Goal: Task Accomplishment & Management: Manage account settings

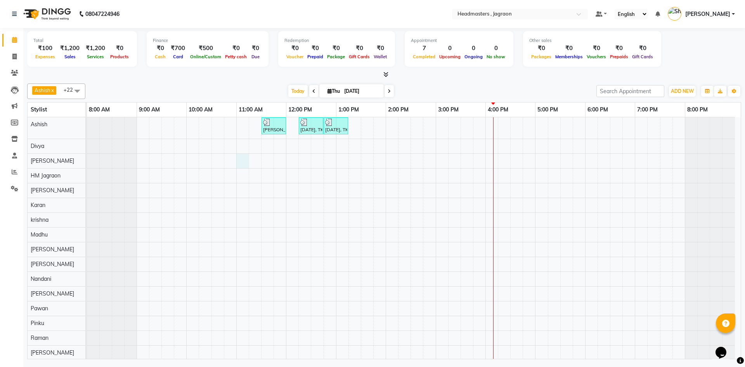
click at [244, 163] on div "[PERSON_NAME] [PERSON_NAME], TK01, 11:30 AM-12:00 PM, HCG-B - BABY BOY HAIR CUT…" at bounding box center [414, 293] width 654 height 353
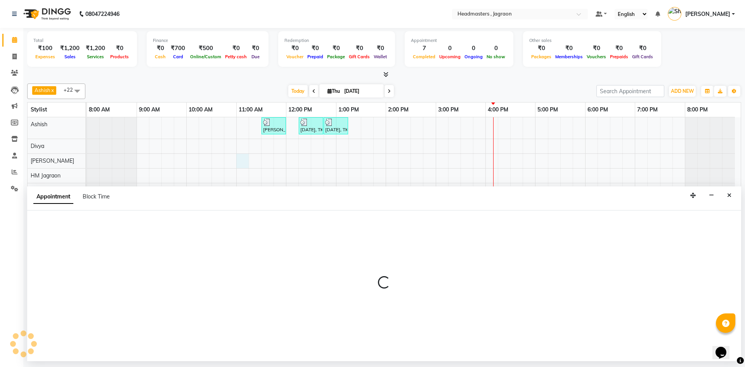
select select "54705"
select select "660"
select select "tentative"
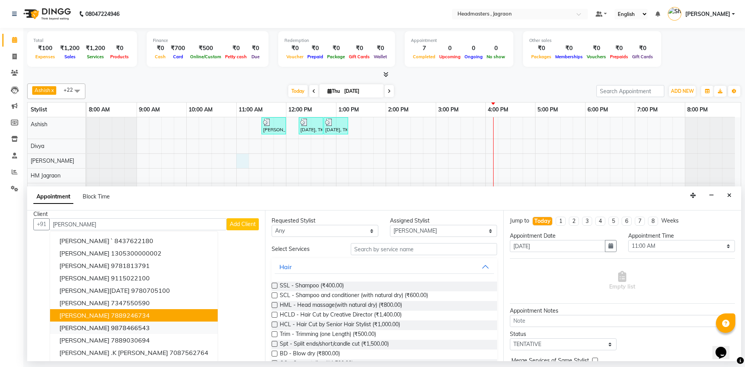
scroll to position [8, 0]
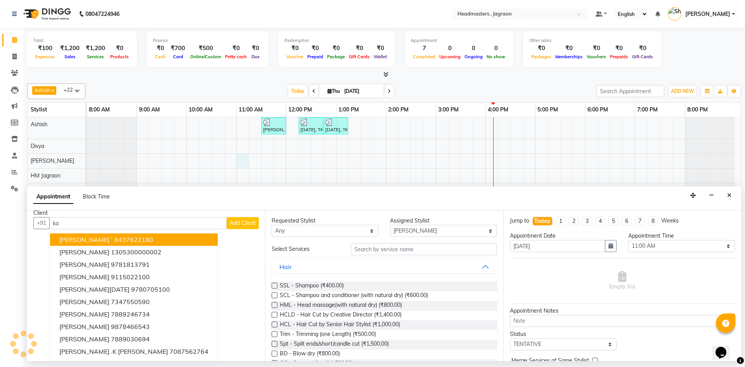
type input "k"
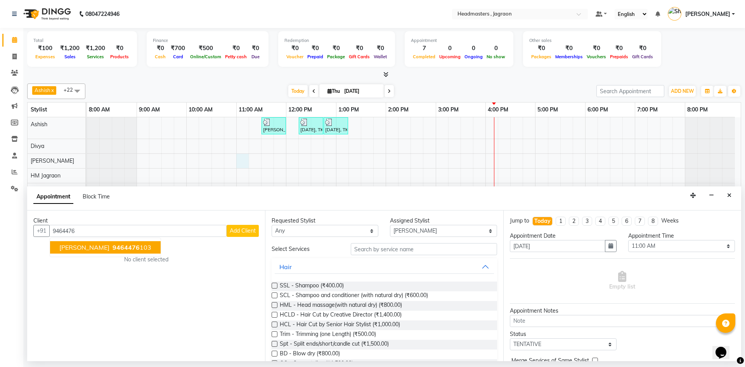
click at [120, 247] on ngb-highlight "9464476 103" at bounding box center [131, 247] width 40 height 8
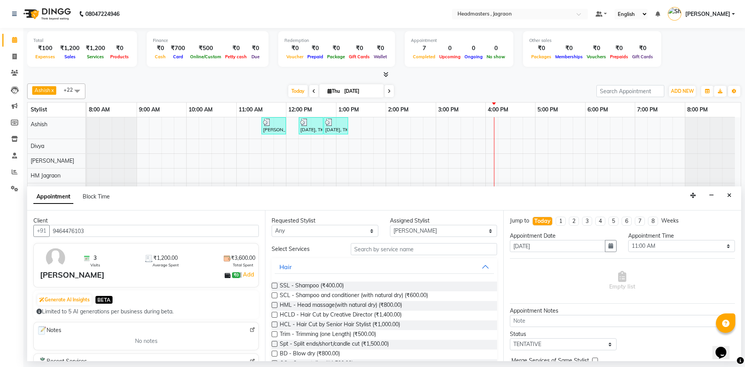
type input "9464476103"
click at [357, 248] on input "text" at bounding box center [424, 249] width 146 height 12
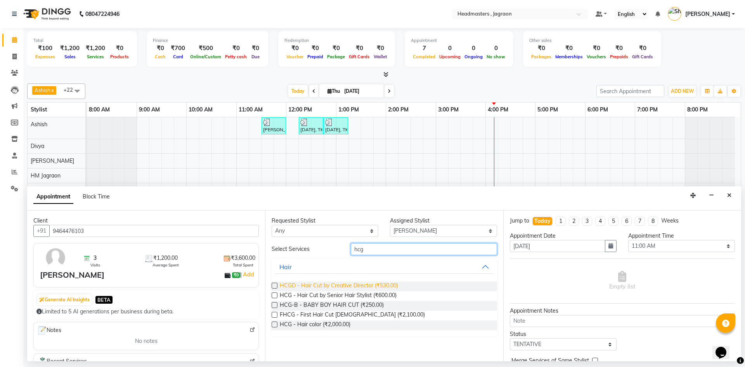
type input "hcg"
click at [350, 284] on span "HCGD - Hair Cut by Creative Director (₹530.00)" at bounding box center [339, 286] width 118 height 10
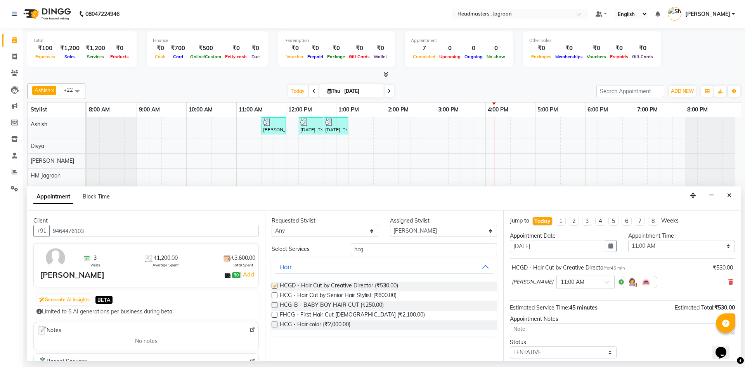
checkbox input "false"
click at [387, 249] on input "hcg" at bounding box center [424, 249] width 146 height 12
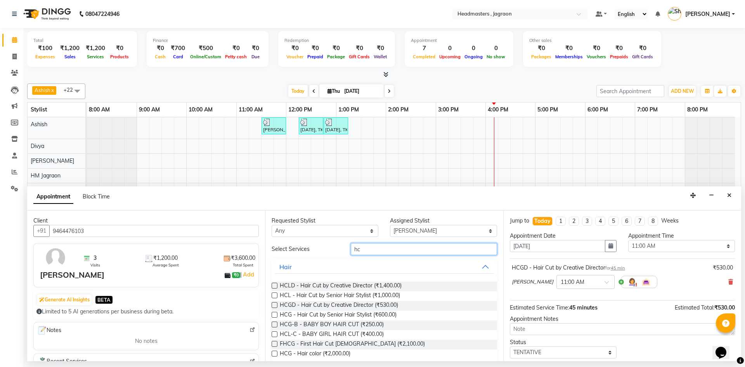
type input "h"
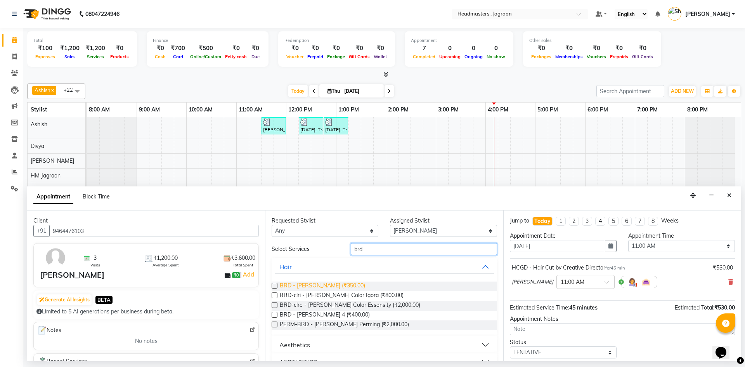
type input "brd"
click at [298, 285] on span "BRD - [PERSON_NAME] (₹350.00)" at bounding box center [322, 286] width 85 height 10
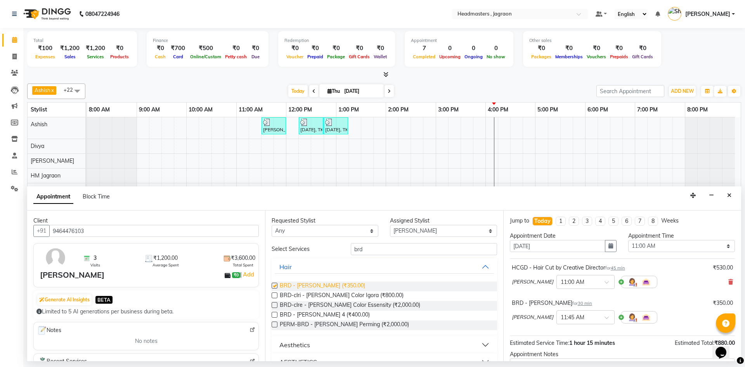
checkbox input "false"
click at [560, 319] on input "text" at bounding box center [577, 316] width 34 height 8
click at [557, 355] on div "11:30 AM" at bounding box center [585, 355] width 57 height 14
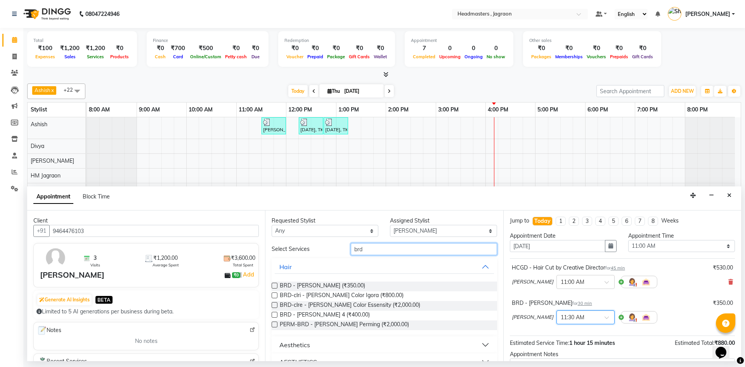
click at [468, 251] on input "brd" at bounding box center [424, 249] width 146 height 12
type input "b"
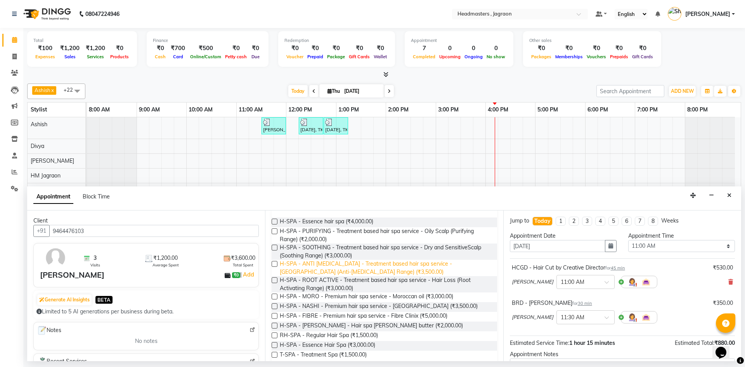
scroll to position [76, 0]
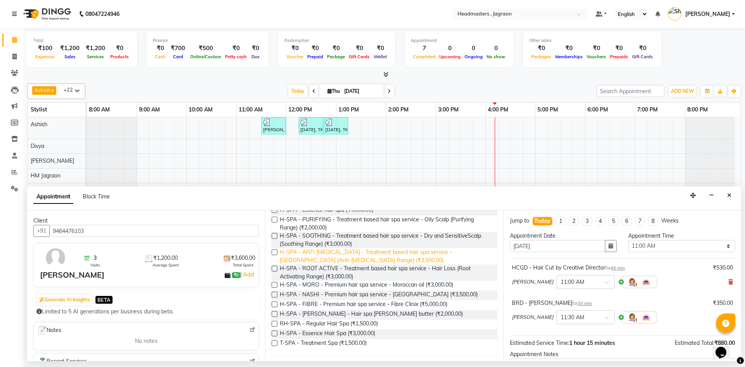
type input "spa"
click at [393, 261] on span "H-SPA - ANTI [MEDICAL_DATA] - Treatment based hair spa service - [GEOGRAPHIC_DA…" at bounding box center [385, 256] width 211 height 16
checkbox input "false"
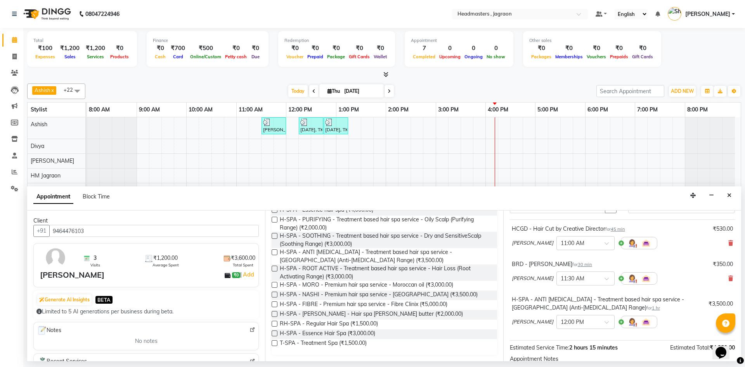
scroll to position [78, 0]
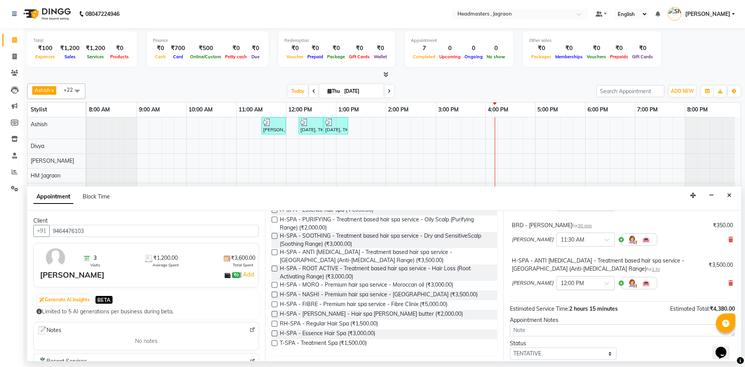
click at [560, 284] on input "text" at bounding box center [577, 282] width 34 height 8
click at [601, 270] on div "H-SPA - ANTI [MEDICAL_DATA] - Treatment based hair spa service - [GEOGRAPHIC_DA…" at bounding box center [609, 264] width 194 height 16
click at [568, 282] on input "text" at bounding box center [577, 282] width 34 height 8
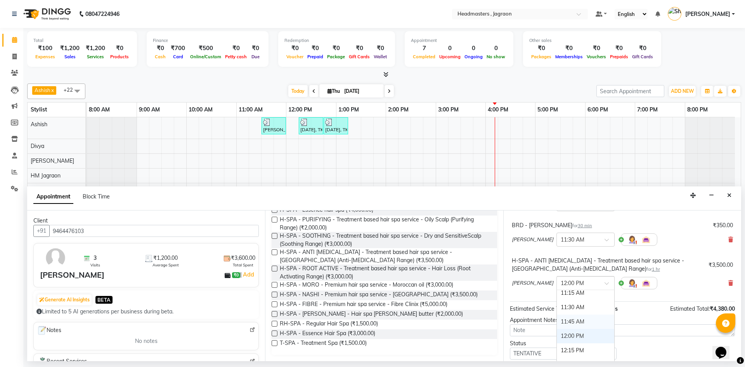
click at [563, 320] on div "11:45 AM" at bounding box center [585, 321] width 57 height 14
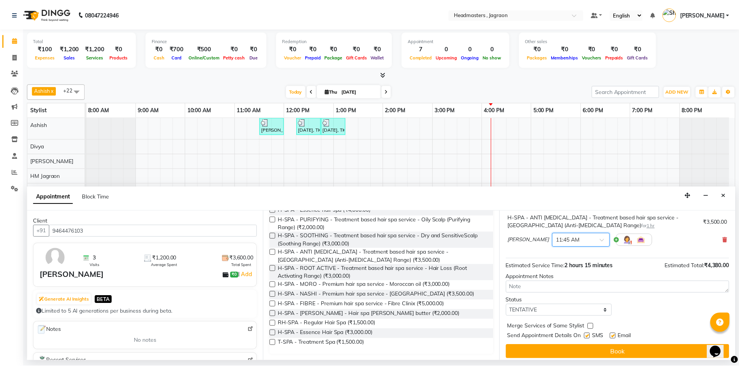
scroll to position [125, 0]
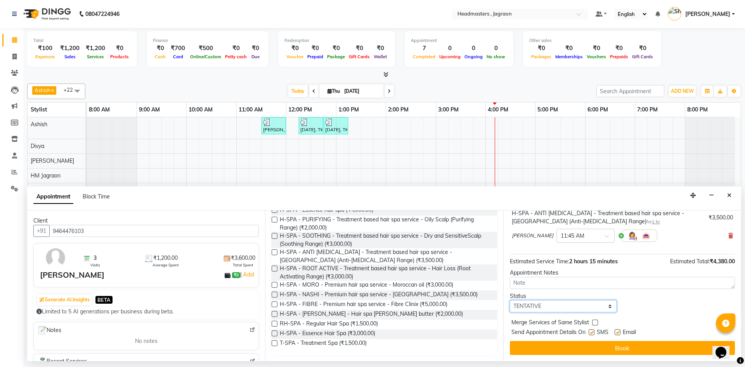
click at [573, 304] on select "Select TENTATIVE CONFIRM CHECK-IN UPCOMING" at bounding box center [563, 306] width 107 height 12
select select "confirm booking"
click at [510, 300] on select "Select TENTATIVE CONFIRM CHECK-IN UPCOMING" at bounding box center [563, 306] width 107 height 12
click at [595, 333] on div "SMS" at bounding box center [601, 333] width 26 height 10
click at [593, 330] on label at bounding box center [591, 332] width 6 height 6
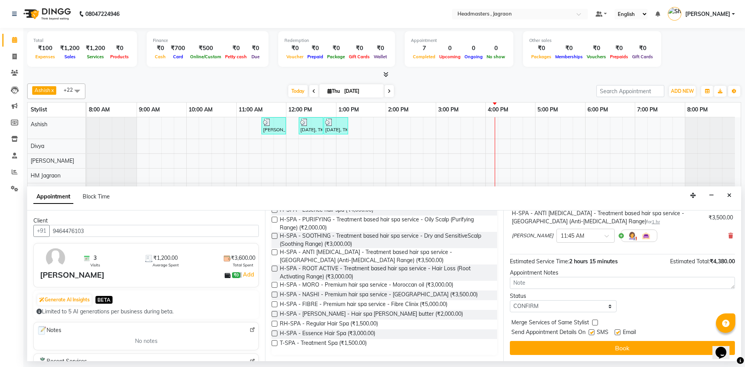
click at [593, 330] on input "checkbox" at bounding box center [590, 332] width 5 height 5
checkbox input "false"
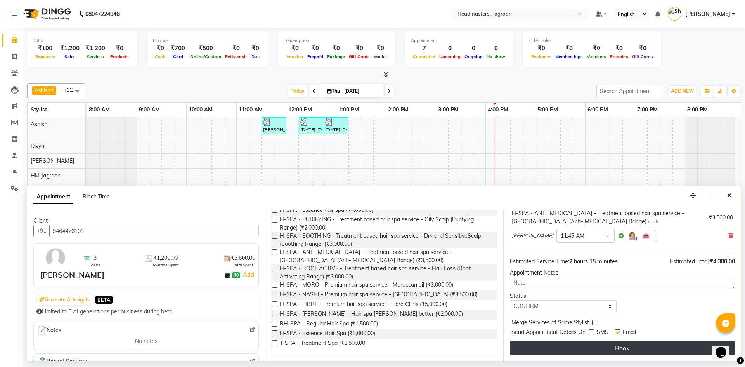
click at [591, 344] on button "Book" at bounding box center [622, 348] width 225 height 14
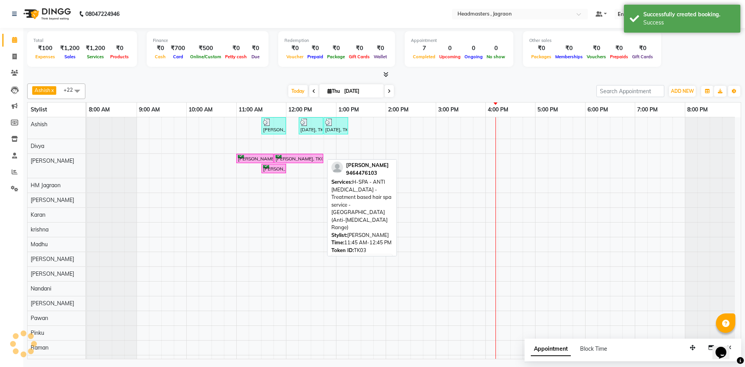
click at [292, 159] on div "[PERSON_NAME], TK03, 11:45 AM-12:45 PM, H-SPA - ANTI [MEDICAL_DATA] - Treatment…" at bounding box center [299, 158] width 48 height 7
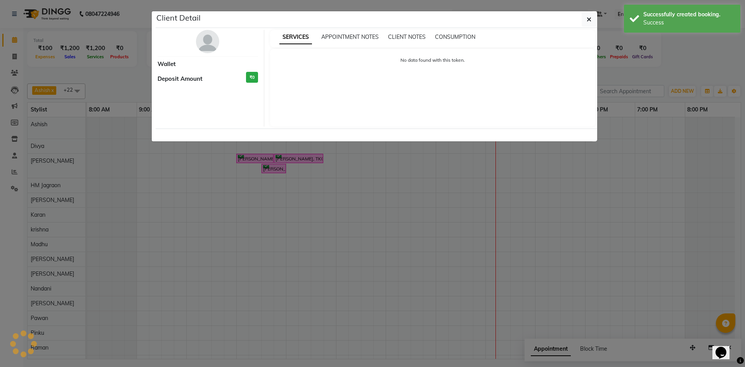
select select "6"
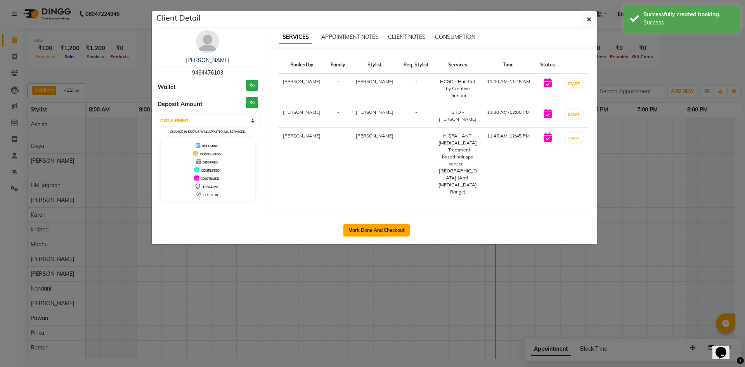
click at [369, 224] on button "Mark Done And Checkout" at bounding box center [376, 230] width 66 height 12
select select "service"
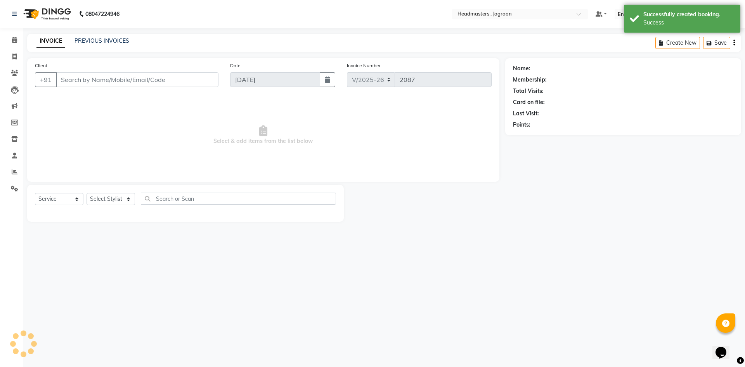
type input "9464476103"
select select "54705"
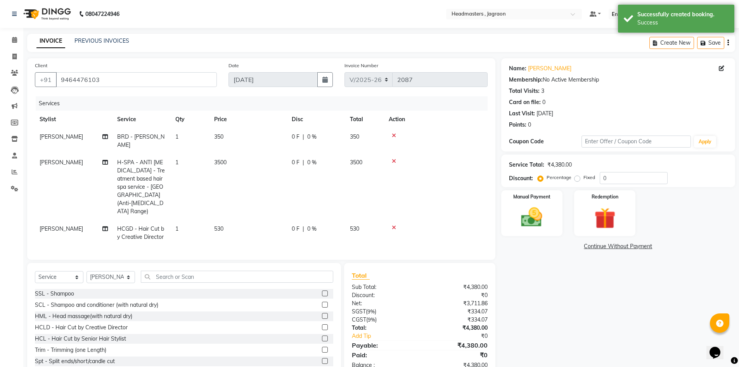
click at [307, 133] on span "0 %" at bounding box center [311, 137] width 9 height 8
select select "54705"
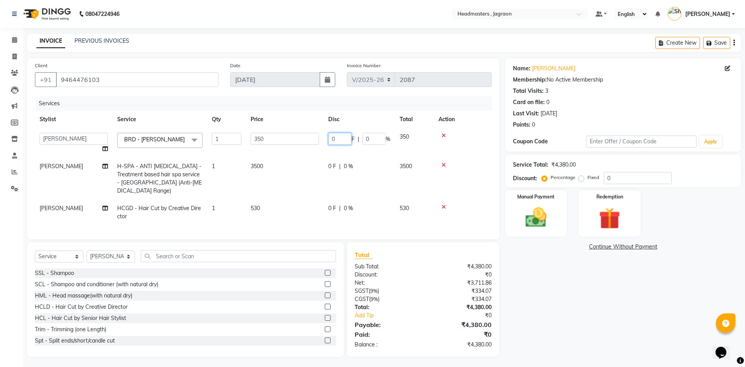
click at [336, 139] on input "0" at bounding box center [339, 139] width 23 height 12
type input "100"
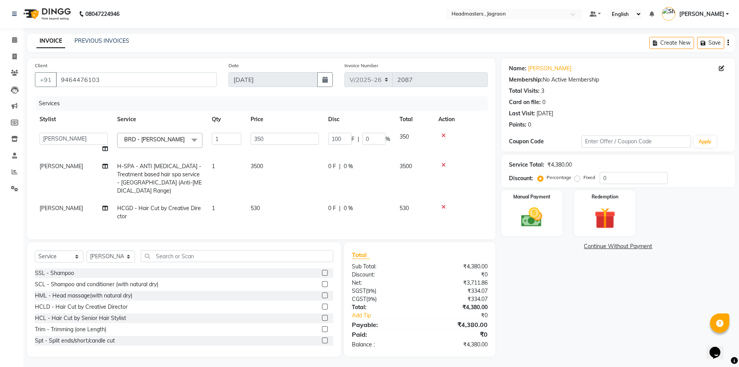
click at [332, 164] on td "0 F | 0 %" at bounding box center [358, 178] width 71 height 42
select select "54705"
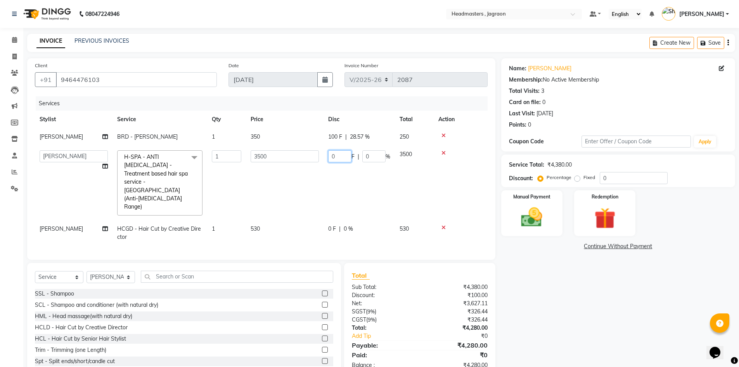
click at [339, 153] on input "0" at bounding box center [339, 156] width 23 height 12
type input "1"
type input "1500"
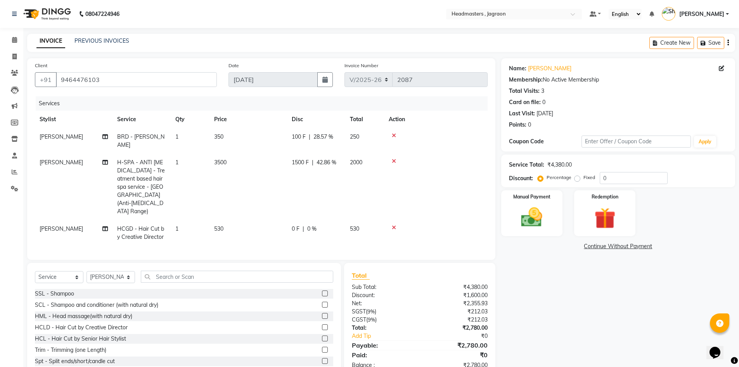
click at [363, 183] on tr "[PERSON_NAME] H-SPA - ANTI [MEDICAL_DATA] - Treatment based hair spa service - …" at bounding box center [261, 187] width 453 height 66
click at [303, 225] on span "|" at bounding box center [304, 229] width 2 height 8
select select "54705"
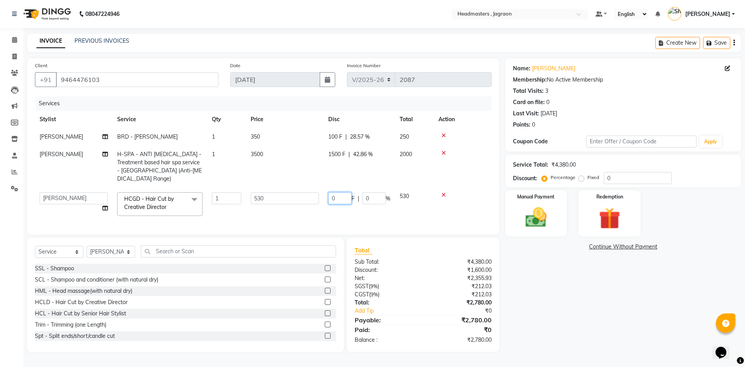
click at [345, 193] on input "0" at bounding box center [339, 198] width 23 height 12
type input "180"
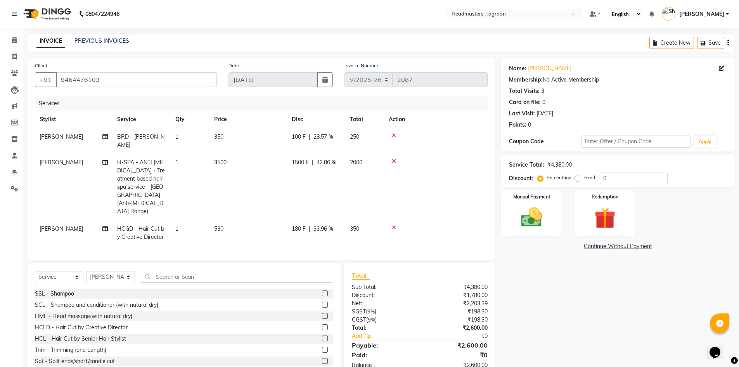
click at [345, 220] on tr "[PERSON_NAME] HCGD - Hair Cut by Creative Director 1 530 180 F | 33.96 % 350" at bounding box center [261, 233] width 453 height 26
click at [544, 217] on img at bounding box center [532, 216] width 36 height 25
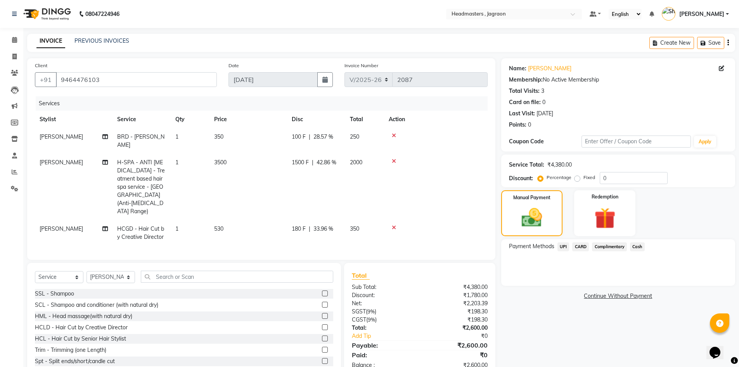
click at [640, 246] on span "Cash" at bounding box center [637, 246] width 15 height 9
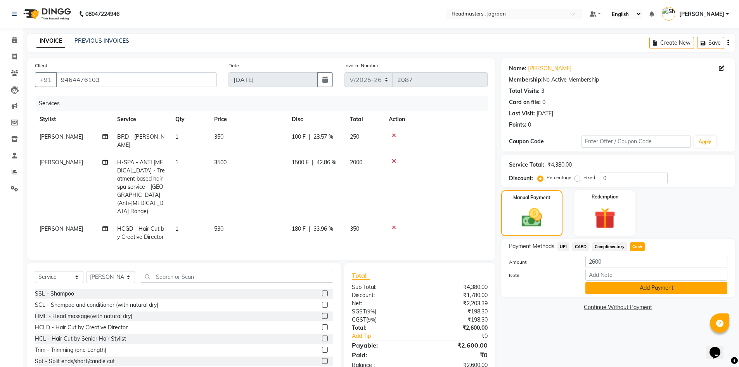
click at [631, 290] on button "Add Payment" at bounding box center [656, 288] width 142 height 12
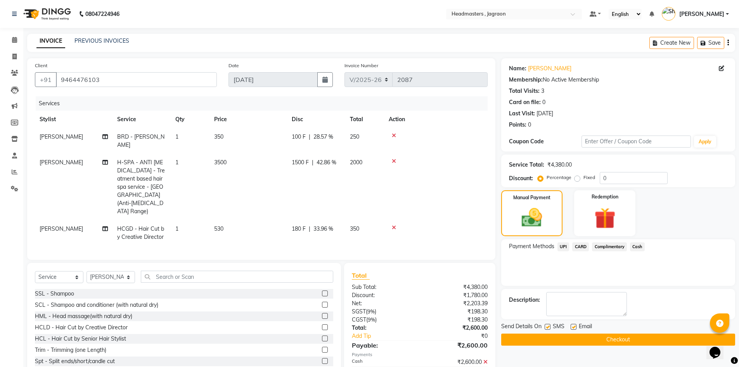
click at [614, 336] on button "Checkout" at bounding box center [618, 339] width 234 height 12
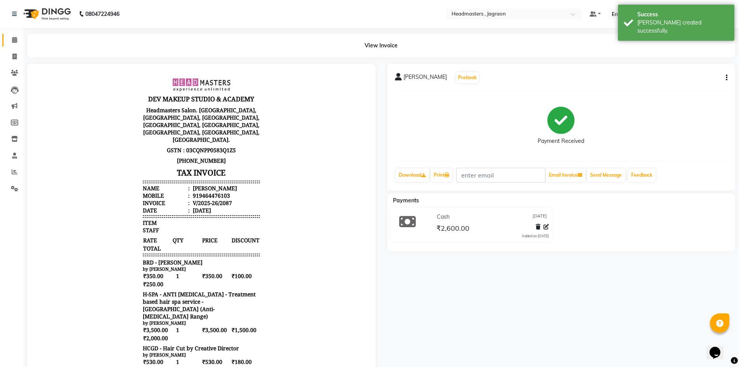
click at [21, 35] on link "Calendar" at bounding box center [11, 40] width 19 height 13
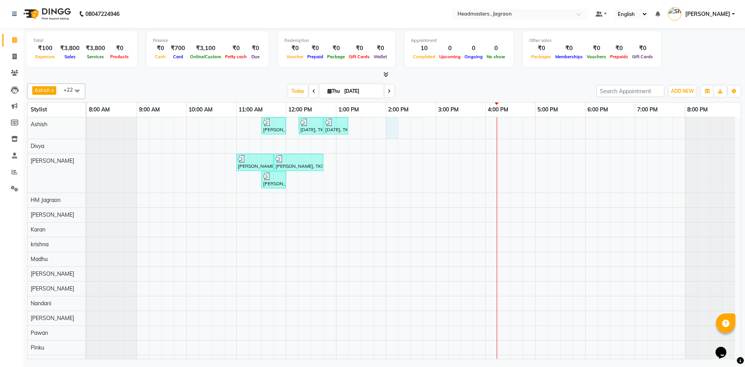
click at [388, 125] on div "[PERSON_NAME] [PERSON_NAME], TK01, 11:30 AM-12:00 PM, HCG-B - BABY BOY HAIR CUT…" at bounding box center [414, 305] width 654 height 377
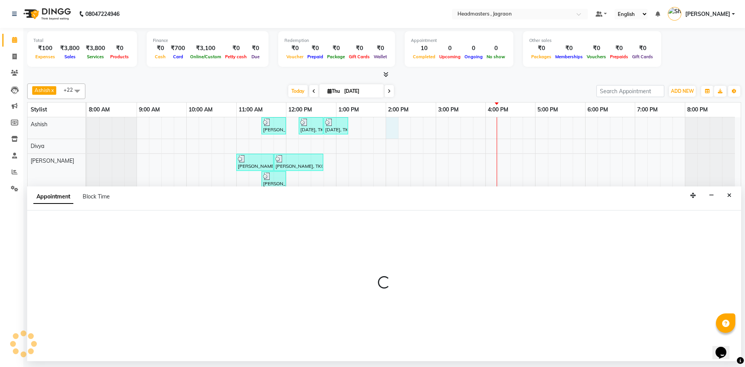
select select "54702"
select select "840"
select select "tentative"
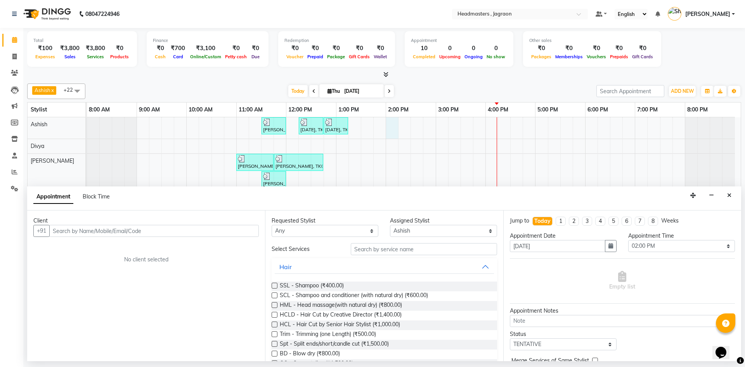
click at [108, 228] on input "text" at bounding box center [153, 231] width 209 height 12
click at [84, 247] on span "98770076" at bounding box center [96, 247] width 31 height 8
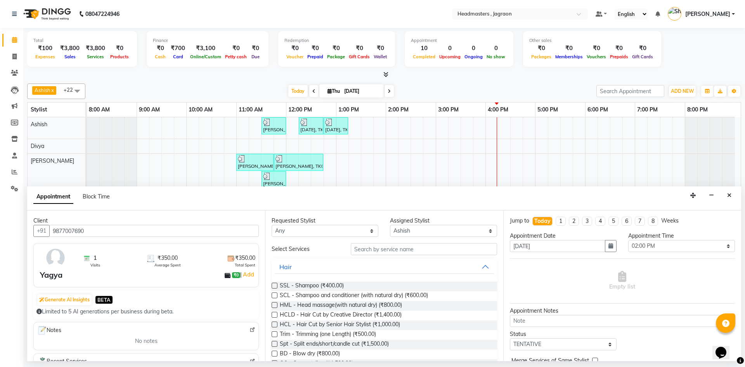
type input "9877007690"
click at [408, 249] on input "text" at bounding box center [424, 249] width 146 height 12
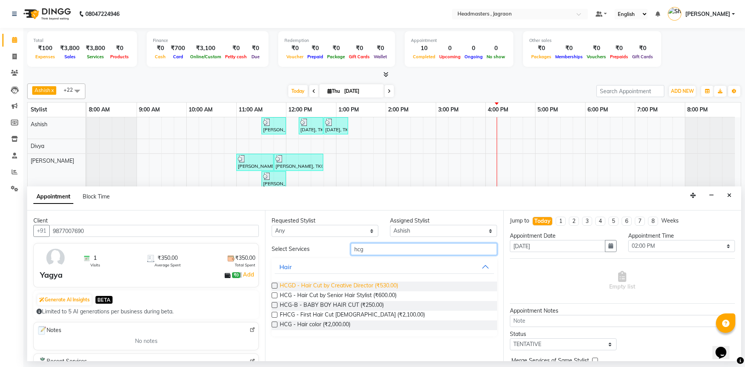
type input "hcg"
click at [355, 284] on span "HCGD - Hair Cut by Creative Director (₹530.00)" at bounding box center [339, 286] width 118 height 10
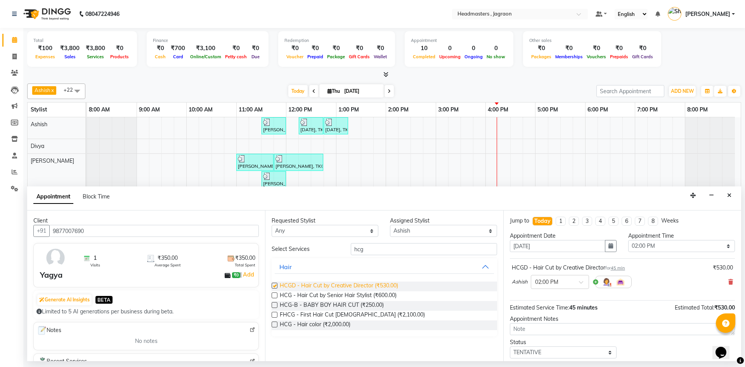
checkbox input "false"
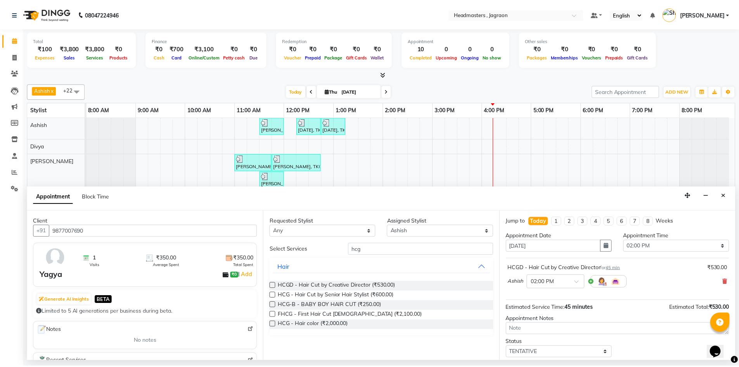
scroll to position [39, 0]
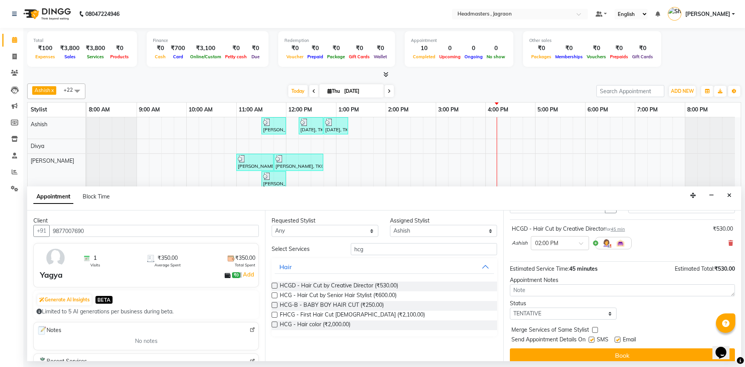
click at [552, 319] on div "Jump to [DATE] 1 2 3 4 5 6 7 8 Weeks Appointment Date [DATE] Appointment Time S…" at bounding box center [622, 285] width 238 height 151
click at [554, 314] on select "Select TENTATIVE CONFIRM CHECK-IN UPCOMING" at bounding box center [563, 313] width 107 height 12
select select "confirm booking"
click at [510, 307] on select "Select TENTATIVE CONFIRM CHECK-IN UPCOMING" at bounding box center [563, 313] width 107 height 12
click at [590, 340] on label at bounding box center [591, 339] width 6 height 6
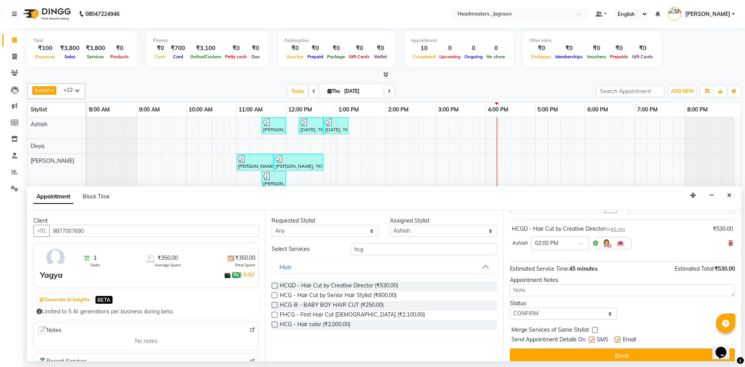
click at [590, 340] on input "checkbox" at bounding box center [590, 339] width 5 height 5
checkbox input "false"
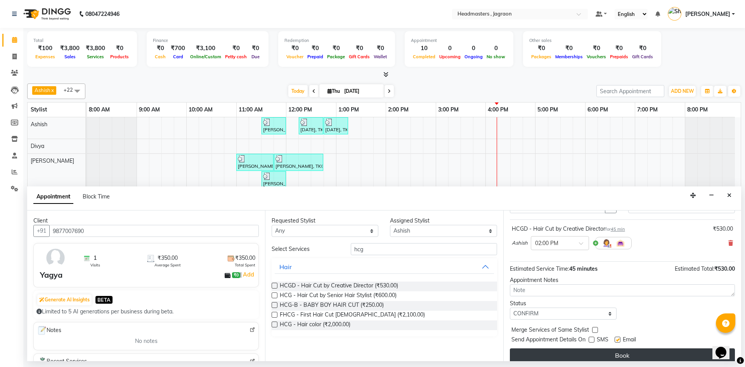
click at [589, 354] on button "Book" at bounding box center [622, 355] width 225 height 14
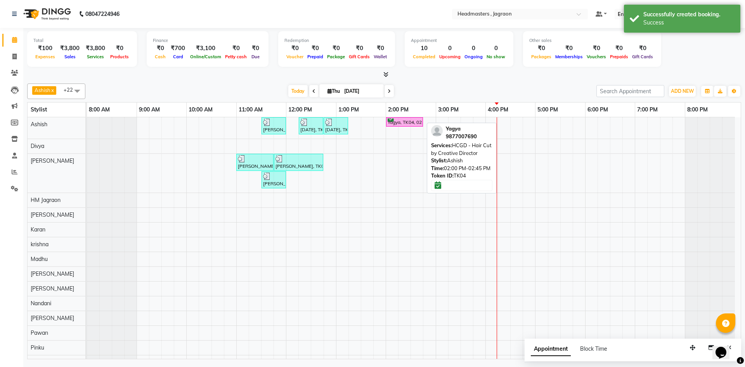
click at [415, 122] on div "Yagya, TK04, 02:00 PM-02:45 PM, HCGD - Hair Cut by Creative Director" at bounding box center [404, 121] width 35 height 7
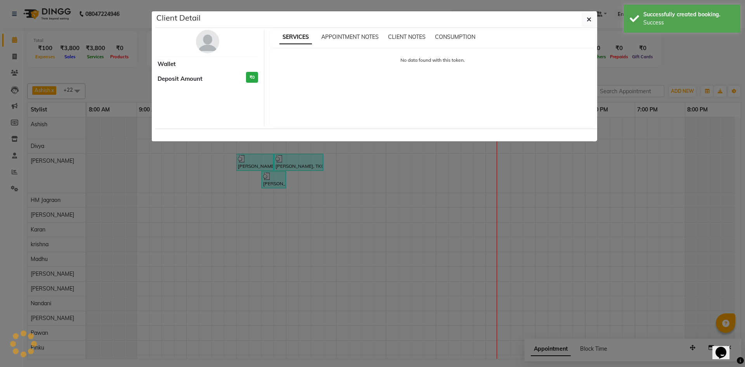
select select "6"
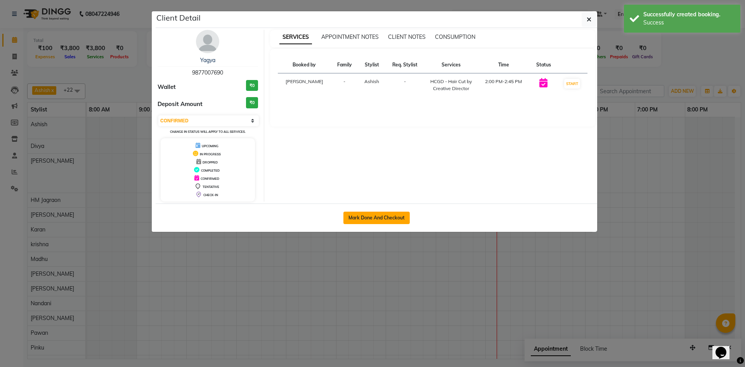
click at [393, 219] on button "Mark Done And Checkout" at bounding box center [376, 217] width 66 height 12
select select "service"
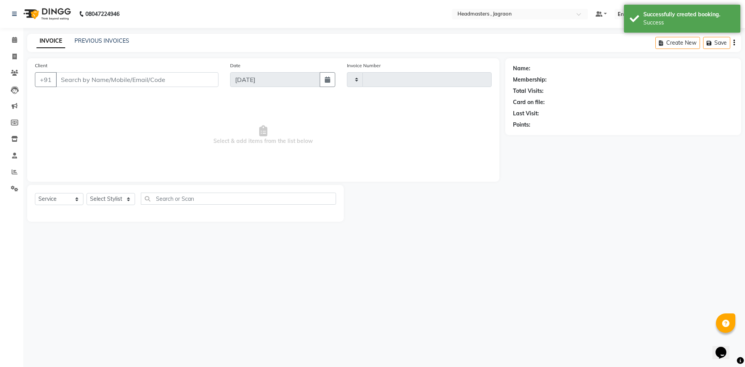
type input "2088"
select select "3"
select select "6935"
type input "9877007690"
select select "54702"
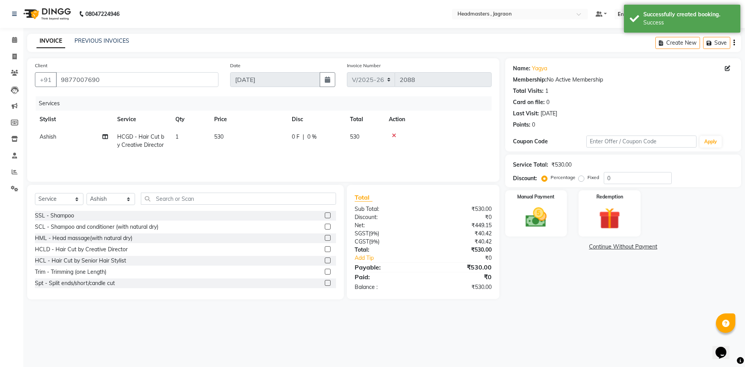
click at [322, 137] on div "0 F | 0 %" at bounding box center [316, 137] width 49 height 8
click at [337, 139] on input "0" at bounding box center [339, 139] width 23 height 12
type input "180"
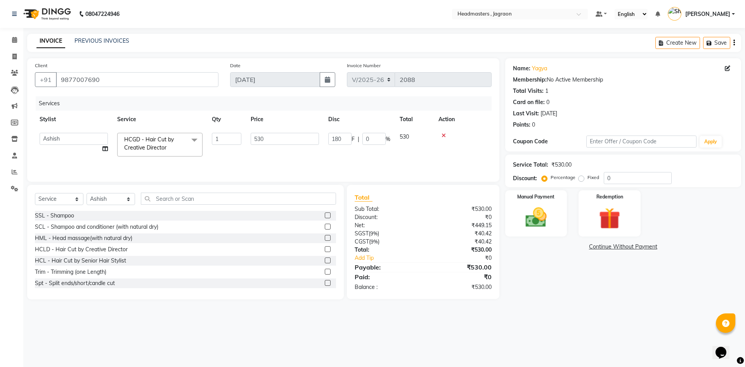
click at [408, 152] on tr "Ashish Divya Harpreet HM Jagraon [PERSON_NAME] [PERSON_NAME] krishna Madhu [PER…" at bounding box center [263, 144] width 457 height 33
click at [527, 201] on div "Manual Payment" at bounding box center [535, 213] width 64 height 48
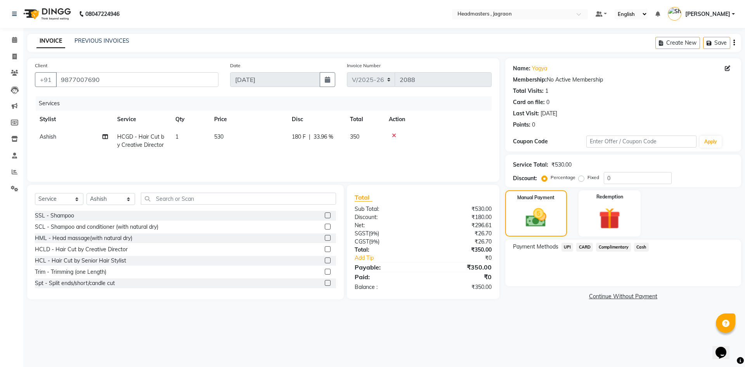
click at [644, 246] on span "Cash" at bounding box center [641, 246] width 15 height 9
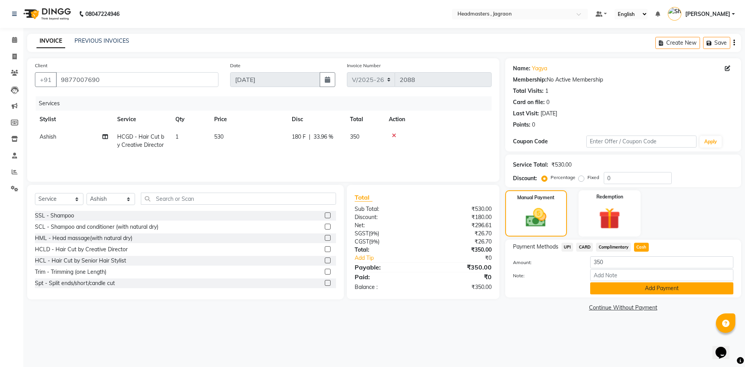
click at [633, 288] on button "Add Payment" at bounding box center [661, 288] width 143 height 12
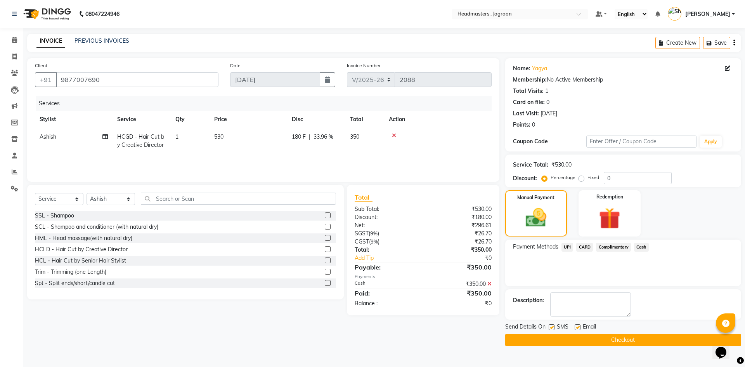
click at [611, 337] on button "Checkout" at bounding box center [623, 340] width 236 height 12
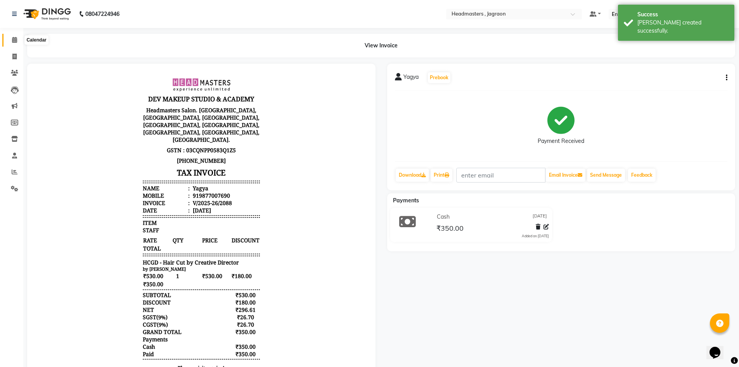
click at [16, 40] on icon at bounding box center [14, 40] width 5 height 6
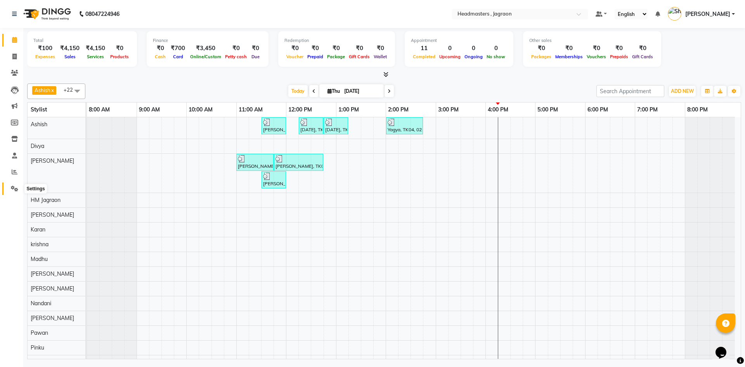
click at [14, 187] on icon at bounding box center [14, 188] width 7 height 6
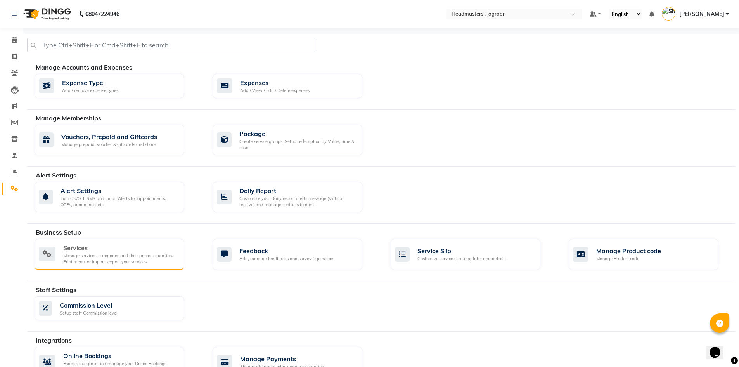
click at [138, 247] on div "Services" at bounding box center [120, 247] width 115 height 9
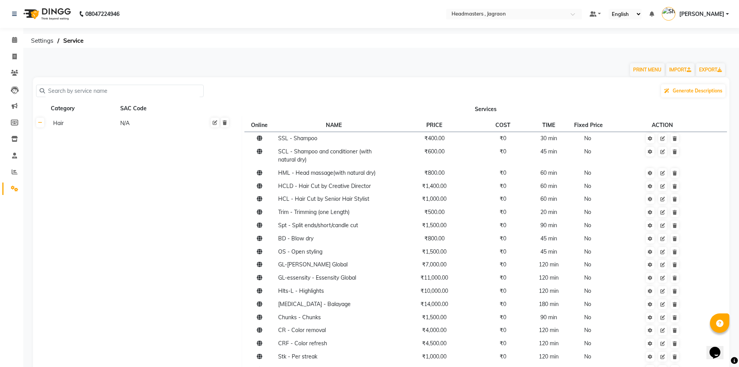
click at [137, 86] on input "text" at bounding box center [122, 91] width 155 height 12
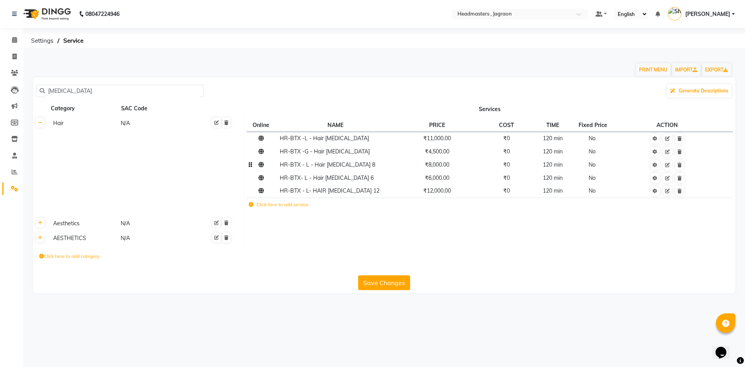
type input "[MEDICAL_DATA]"
click at [431, 167] on span "₹8,000.00" at bounding box center [437, 164] width 24 height 7
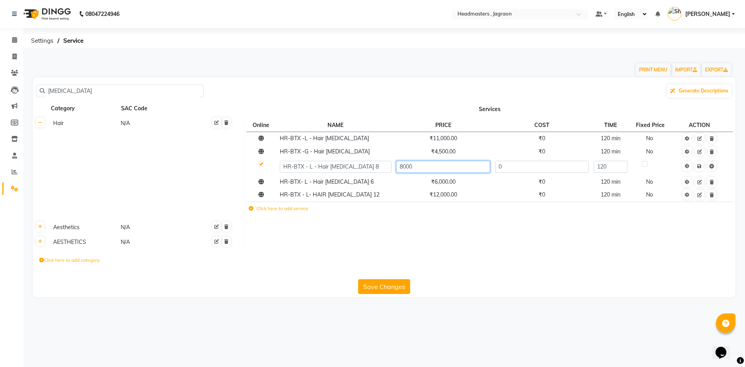
click at [403, 166] on input "8000" at bounding box center [443, 167] width 94 height 12
type input "9000"
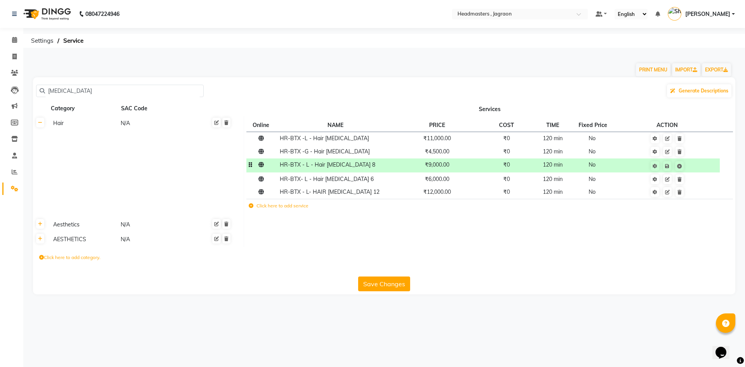
click at [377, 171] on td "HR-BTX - L - Hair [MEDICAL_DATA] 8" at bounding box center [335, 165] width 116 height 14
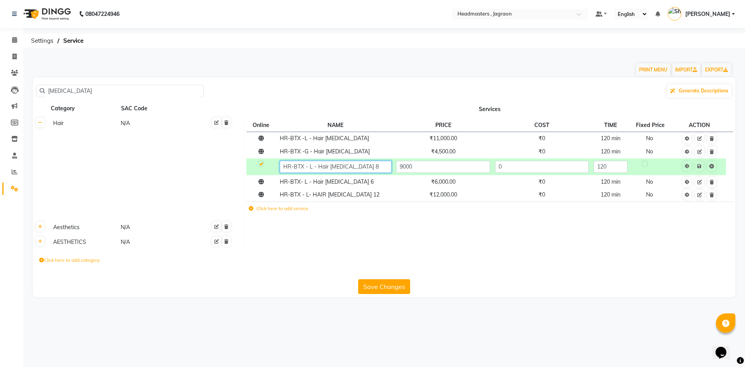
click at [356, 164] on input "HR-BTX - L - Hair [MEDICAL_DATA] 8" at bounding box center [335, 167] width 111 height 12
type input "HR-BTX - L - Hair [MEDICAL_DATA]"
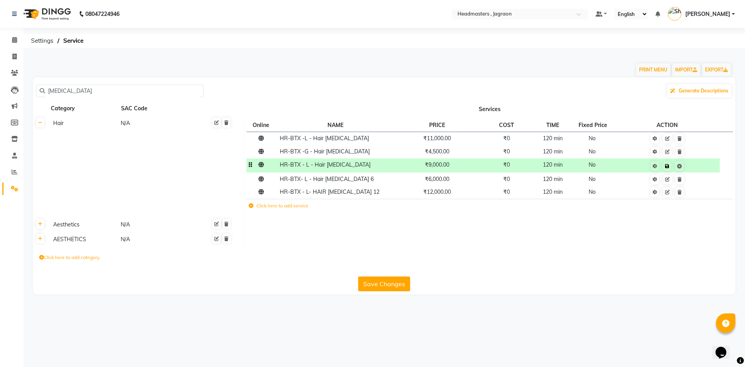
click at [702, 166] on td "Save" at bounding box center [667, 165] width 105 height 14
click at [669, 169] on link at bounding box center [667, 166] width 8 height 10
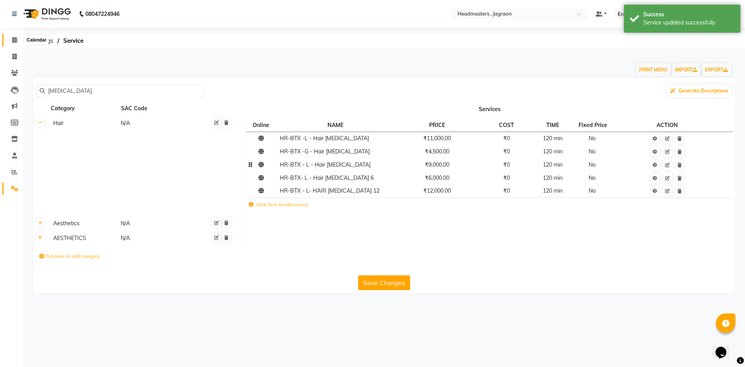
click at [18, 38] on span at bounding box center [15, 40] width 14 height 9
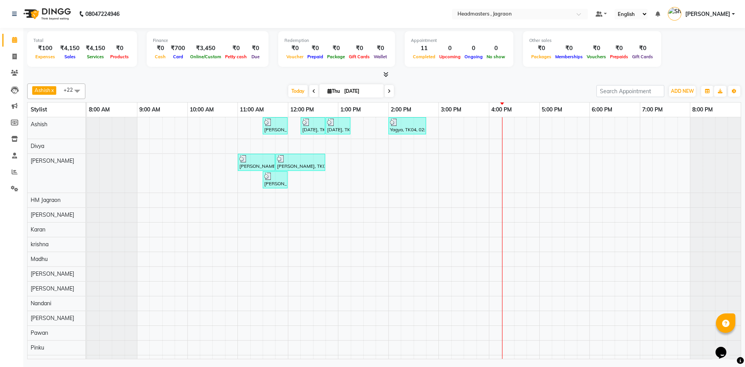
click at [291, 226] on div "[PERSON_NAME] [PERSON_NAME], TK01, 11:30 AM-12:00 PM, HCG-B - BABY BOY HAIR CUT…" at bounding box center [414, 305] width 654 height 377
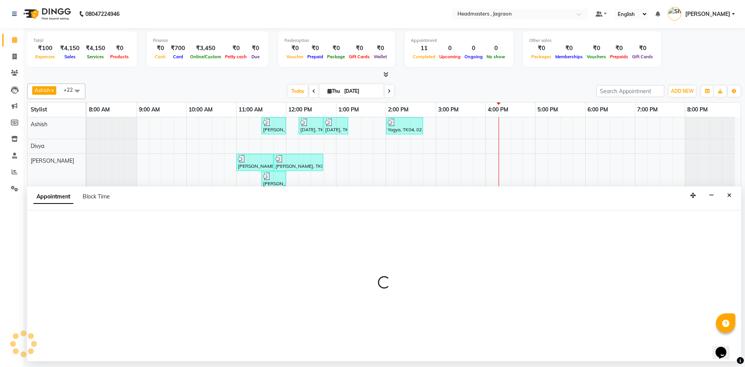
select select "79851"
select select "720"
select select "tentative"
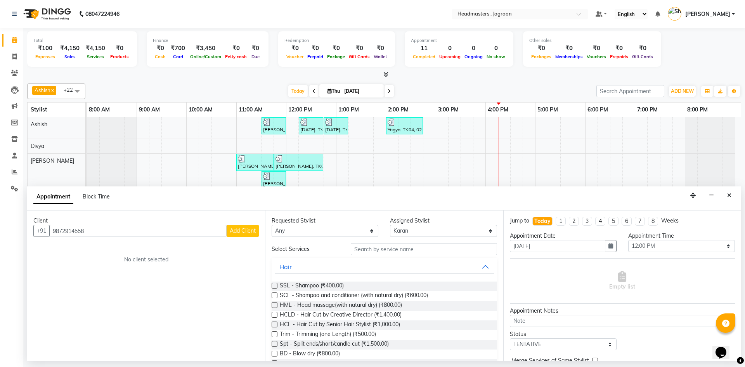
type input "9872914558"
click at [246, 230] on span "Add Client" at bounding box center [243, 230] width 26 height 7
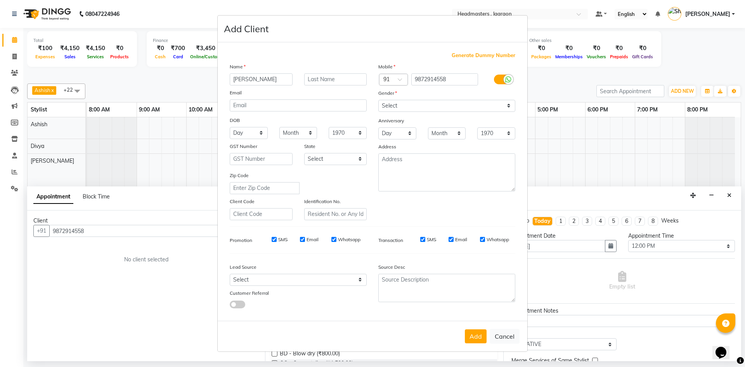
type input "[PERSON_NAME]"
click at [336, 78] on input "text" at bounding box center [335, 79] width 63 height 12
type input "Kaur"
click at [472, 101] on select "Select [DEMOGRAPHIC_DATA] [DEMOGRAPHIC_DATA] Other Prefer Not To Say" at bounding box center [446, 106] width 137 height 12
select select "[DEMOGRAPHIC_DATA]"
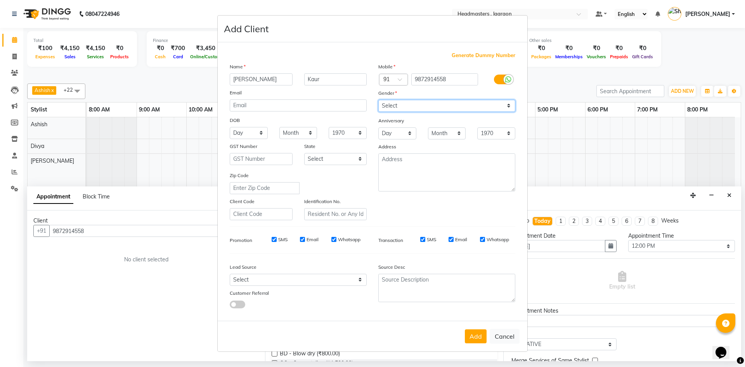
click at [378, 100] on select "Select [DEMOGRAPHIC_DATA] [DEMOGRAPHIC_DATA] Other Prefer Not To Say" at bounding box center [446, 106] width 137 height 12
click at [481, 341] on button "Add" at bounding box center [476, 336] width 22 height 14
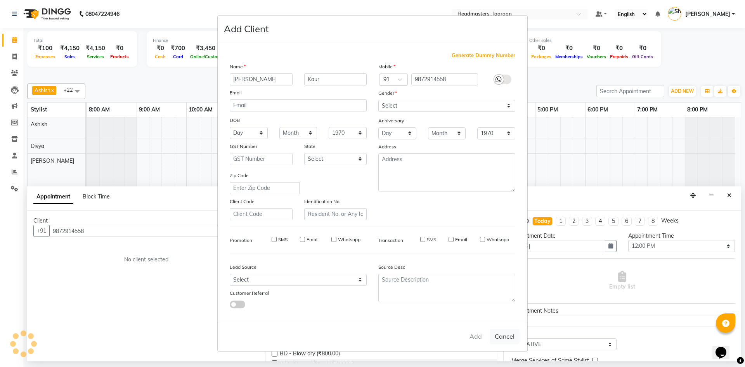
select select
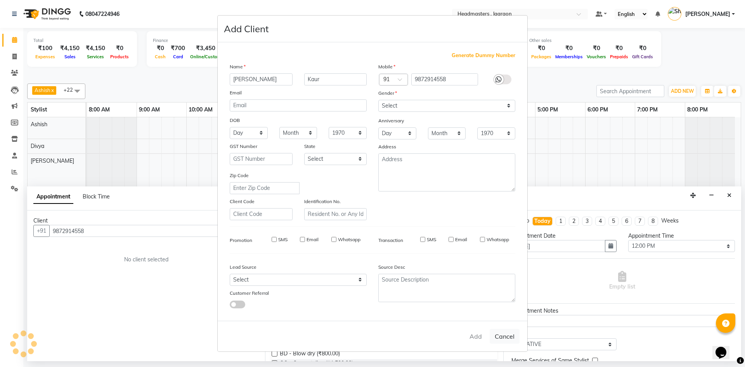
select select
checkbox input "false"
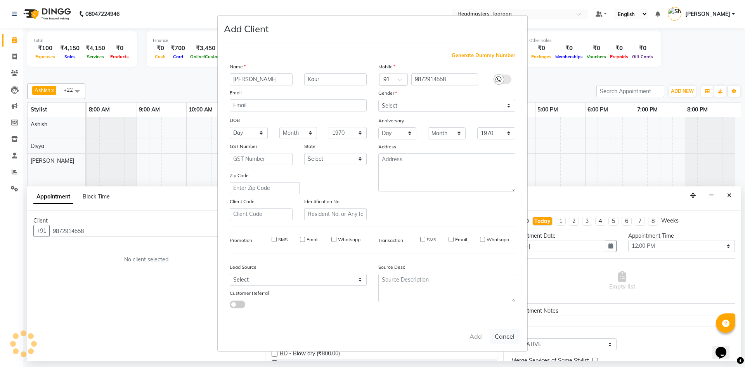
checkbox input "false"
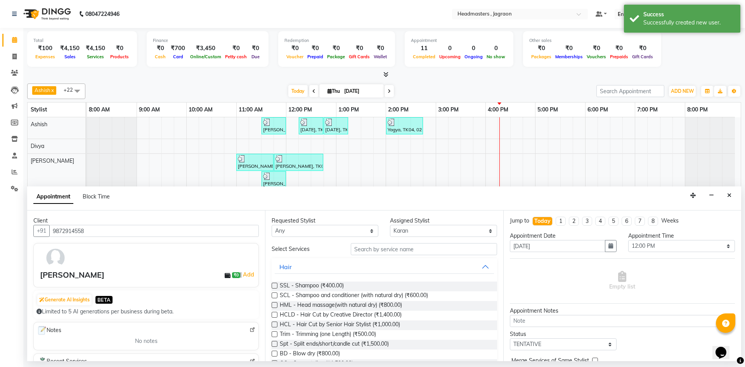
click at [388, 244] on div "Requested Stylist Any Ashish Divya Harpreet HM Jagraon [PERSON_NAME] [PERSON_NA…" at bounding box center [384, 285] width 238 height 151
click at [381, 250] on input "text" at bounding box center [424, 249] width 146 height 12
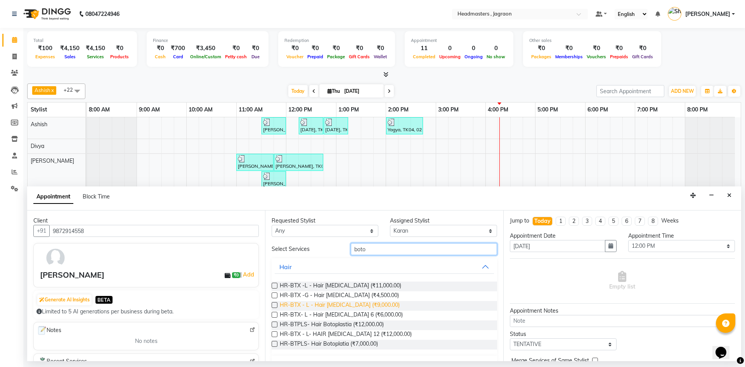
type input "boto"
click at [332, 302] on span "HR-BTX - L - Hair [MEDICAL_DATA] (₹9,000.00)" at bounding box center [340, 306] width 120 height 10
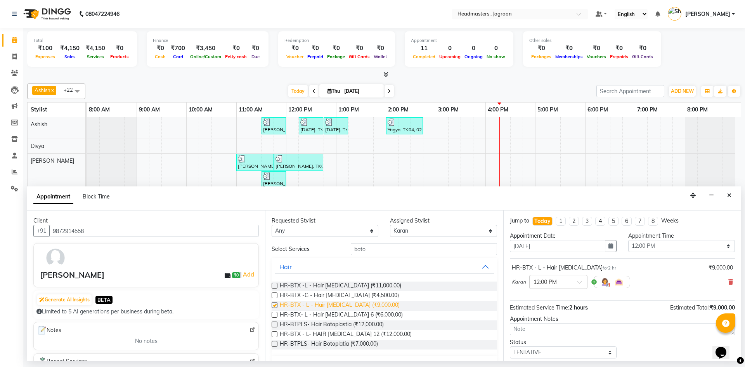
checkbox input "false"
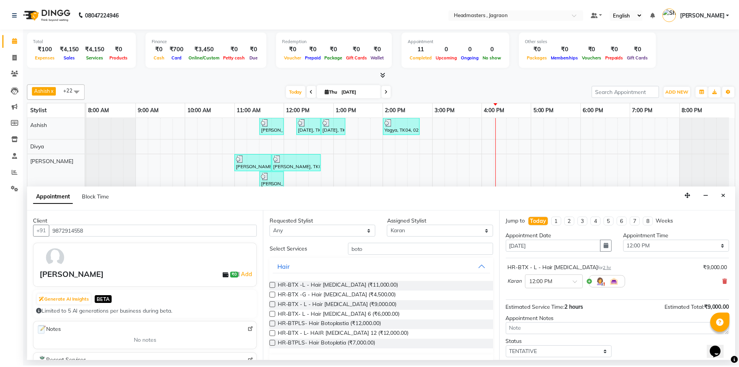
scroll to position [39, 0]
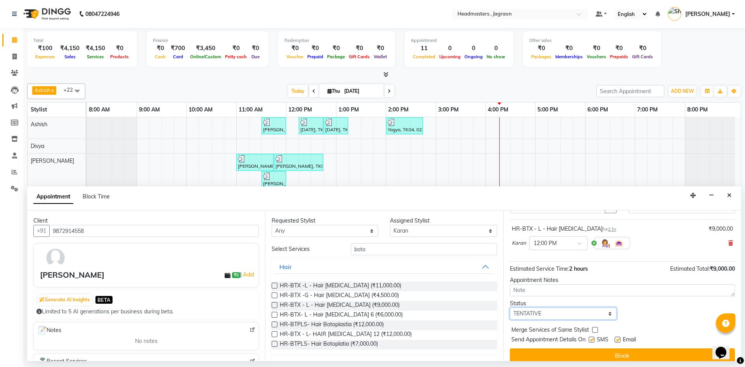
click at [567, 311] on select "Select TENTATIVE CONFIRM CHECK-IN UPCOMING" at bounding box center [563, 313] width 107 height 12
select select "confirm booking"
click at [510, 307] on select "Select TENTATIVE CONFIRM CHECK-IN UPCOMING" at bounding box center [563, 313] width 107 height 12
click at [593, 338] on label at bounding box center [591, 339] width 6 height 6
click at [593, 338] on input "checkbox" at bounding box center [590, 339] width 5 height 5
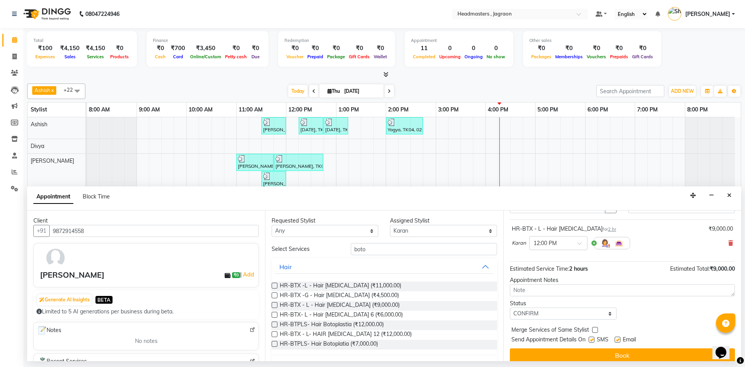
checkbox input "false"
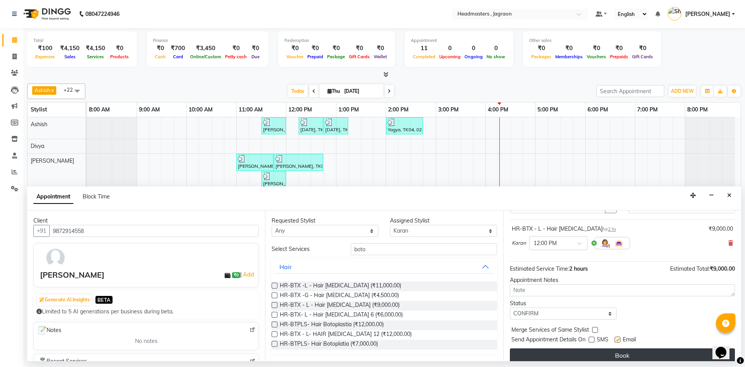
click at [594, 351] on button "Book" at bounding box center [622, 355] width 225 height 14
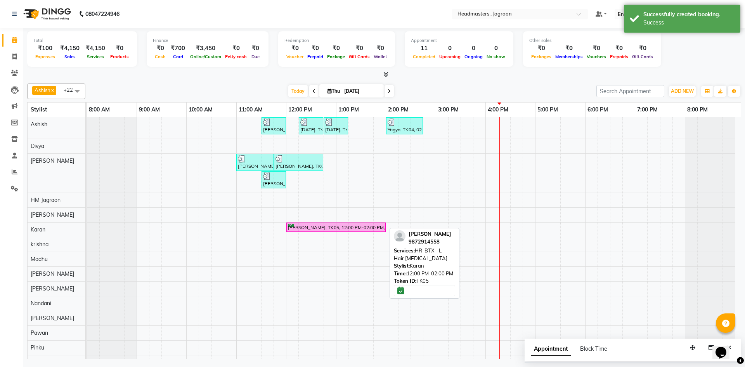
click at [328, 226] on div "[PERSON_NAME], TK05, 12:00 PM-02:00 PM, HR-BTX - L - Hair [MEDICAL_DATA]" at bounding box center [336, 226] width 98 height 7
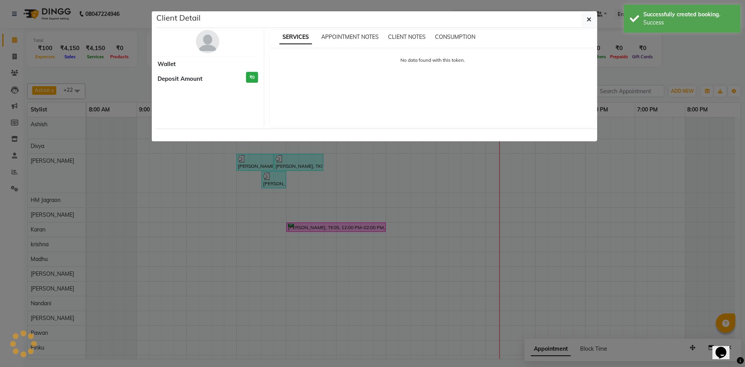
select select "6"
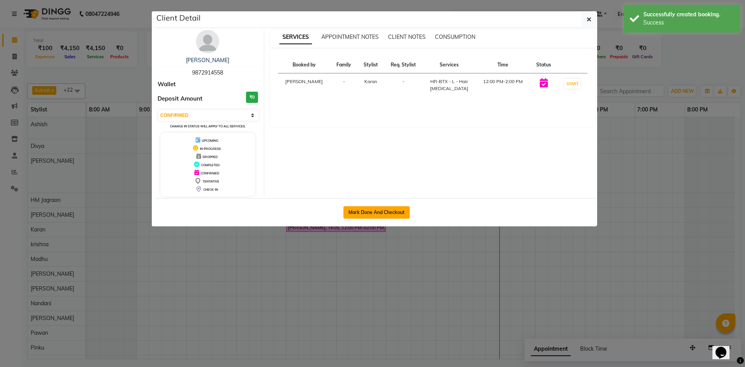
click at [381, 208] on button "Mark Done And Checkout" at bounding box center [376, 212] width 66 height 12
select select "service"
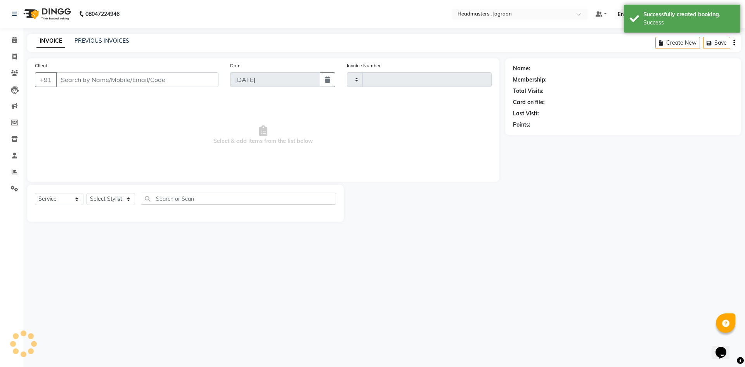
type input "2089"
select select "6935"
type input "9872914558"
select select "79851"
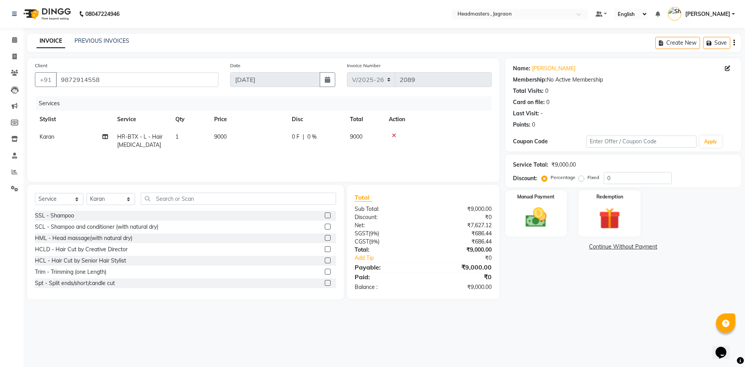
click at [297, 139] on span "0 F" at bounding box center [296, 137] width 8 height 8
select select "79851"
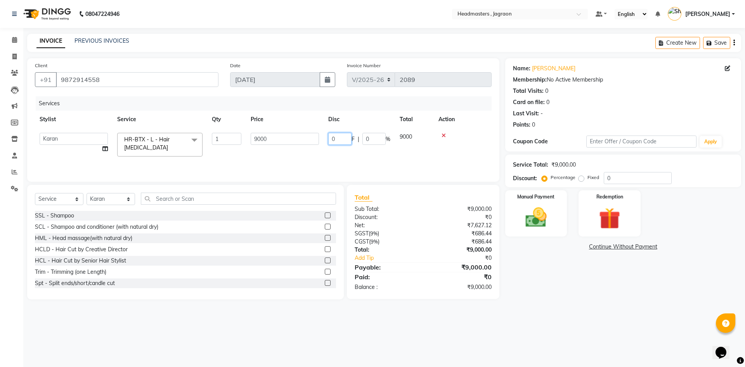
click at [346, 137] on input "0" at bounding box center [339, 139] width 23 height 12
type input "4500"
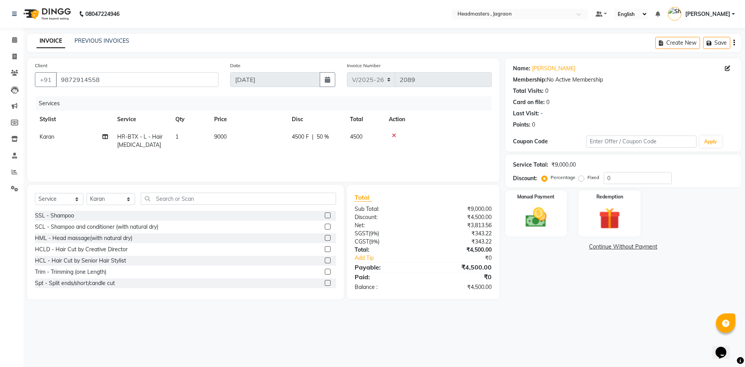
click at [355, 156] on div "Services Stylist Service Qty Price Disc Total Action Karan HR-BTX - L - Hair [M…" at bounding box center [263, 135] width 457 height 78
click at [537, 197] on label "Manual Payment" at bounding box center [536, 195] width 39 height 7
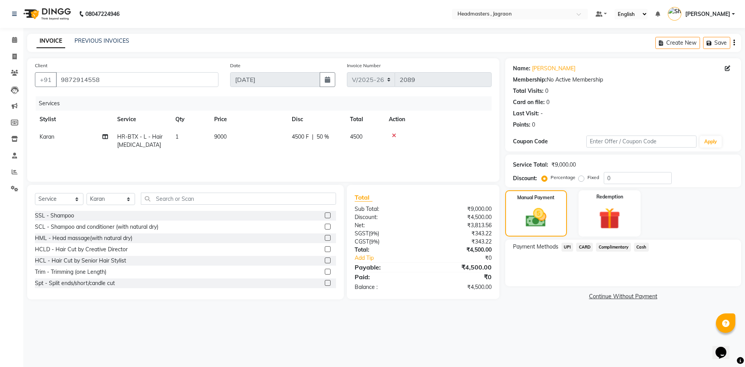
click at [569, 246] on span "UPI" at bounding box center [567, 246] width 12 height 9
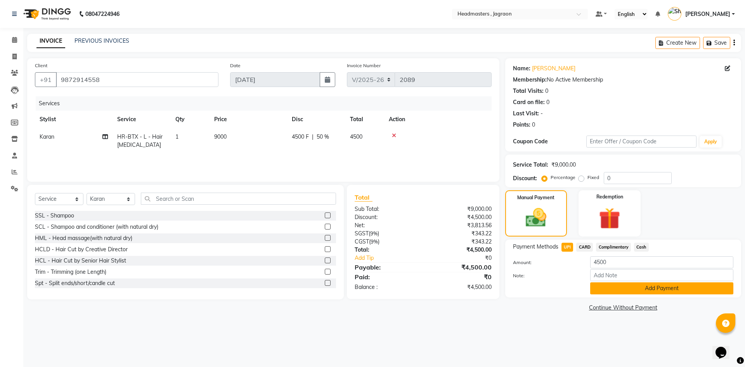
click at [603, 285] on button "Add Payment" at bounding box center [661, 288] width 143 height 12
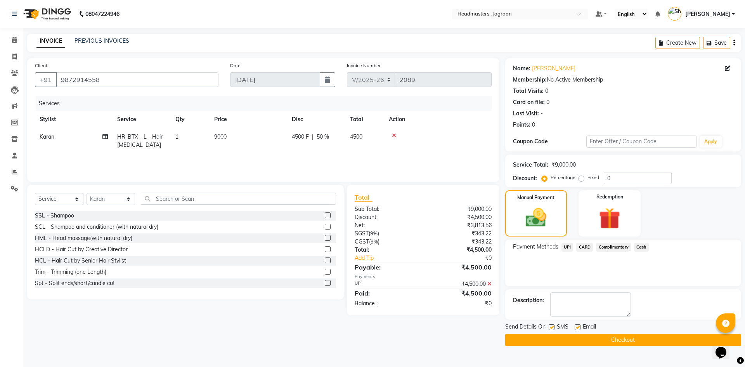
click at [606, 341] on button "Checkout" at bounding box center [623, 340] width 236 height 12
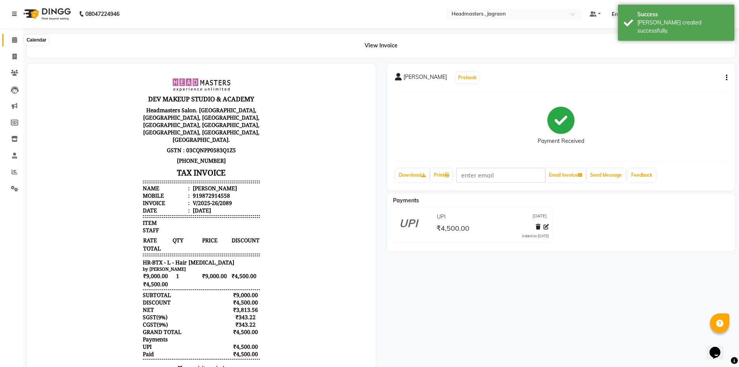
click at [13, 41] on icon at bounding box center [14, 40] width 5 height 6
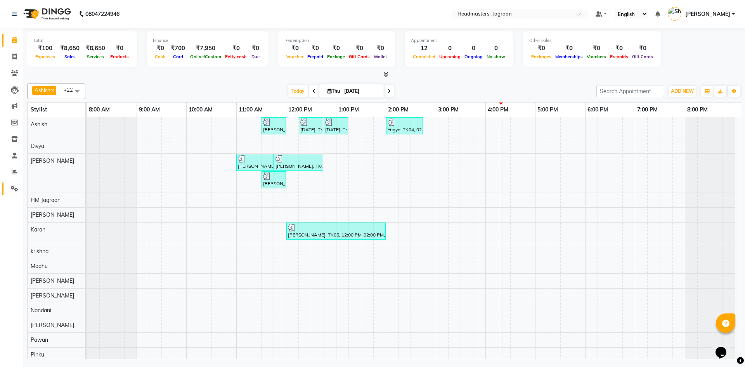
click at [10, 193] on link "Settings" at bounding box center [11, 188] width 19 height 13
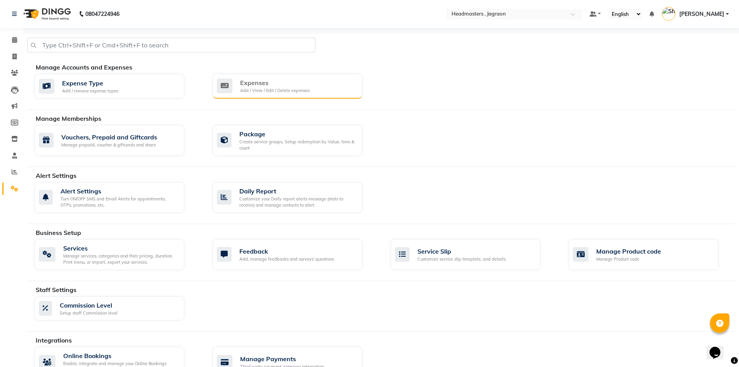
click at [249, 87] on div "Expenses" at bounding box center [274, 82] width 69 height 9
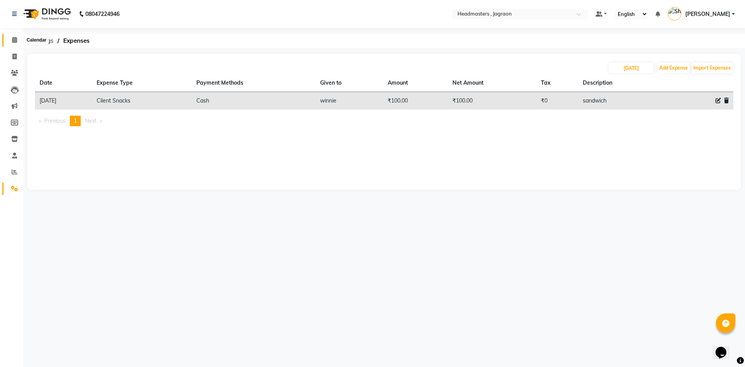
click at [16, 44] on span at bounding box center [15, 40] width 14 height 9
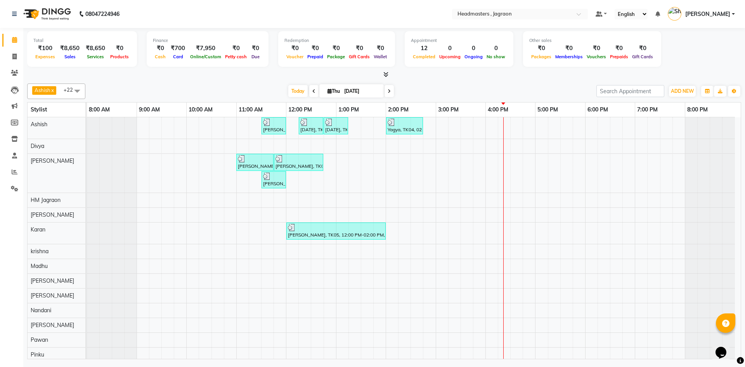
click at [440, 131] on div "[PERSON_NAME] [PERSON_NAME], TK01, 11:30 AM-12:00 PM, HCG-B - BABY BOY HAIR CUT…" at bounding box center [414, 309] width 654 height 384
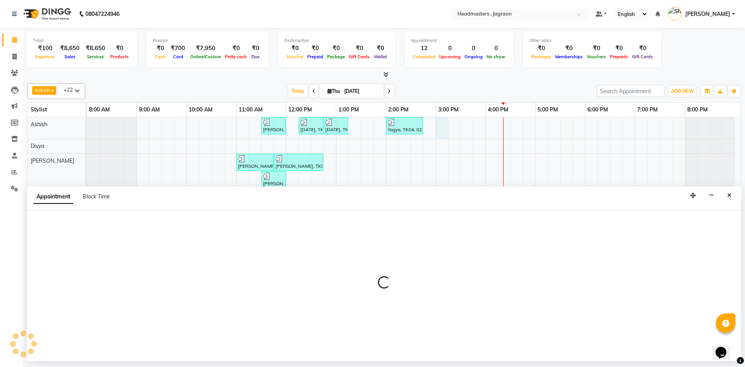
select select "54702"
select select "tentative"
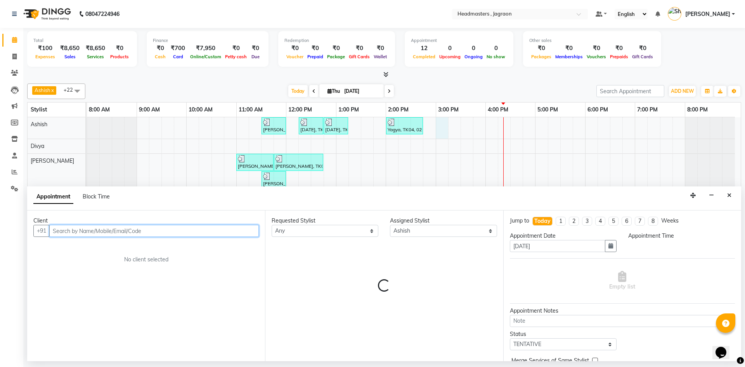
select select "900"
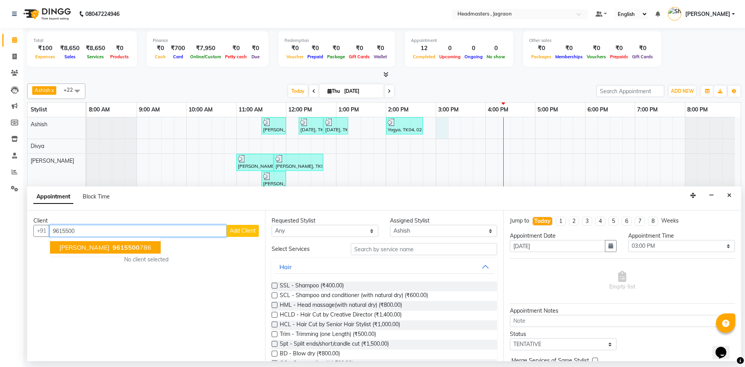
click at [58, 248] on button "[PERSON_NAME] 9615500 786" at bounding box center [105, 247] width 111 height 12
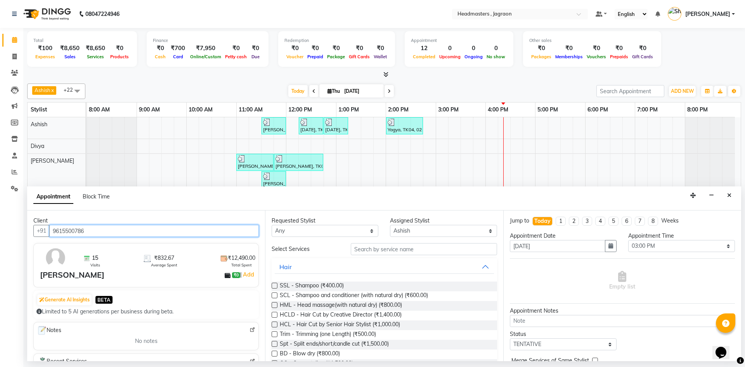
type input "9615500786"
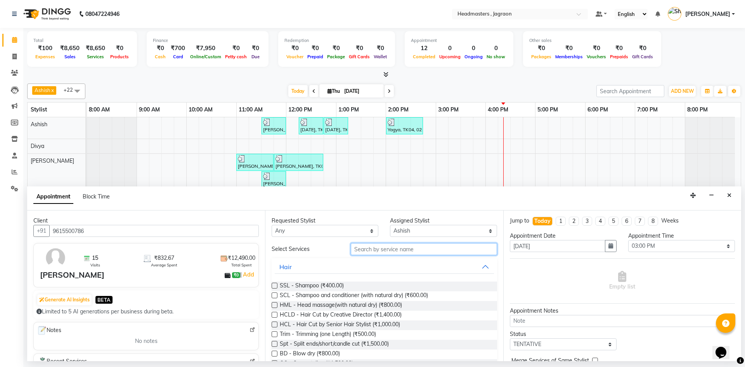
click at [386, 250] on input "text" at bounding box center [424, 249] width 146 height 12
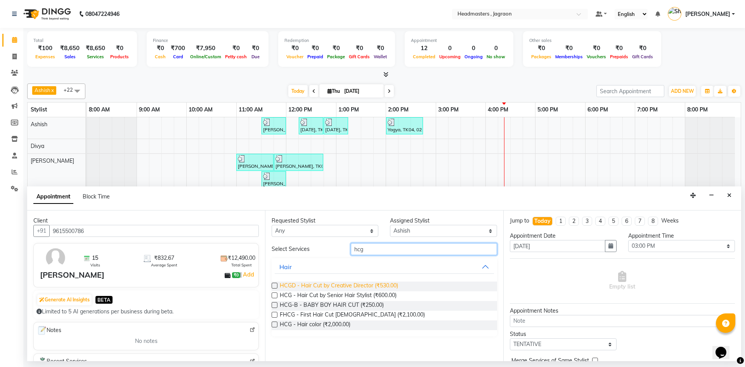
type input "hcg"
click at [374, 285] on span "HCGD - Hair Cut by Creative Director (₹530.00)" at bounding box center [339, 286] width 118 height 10
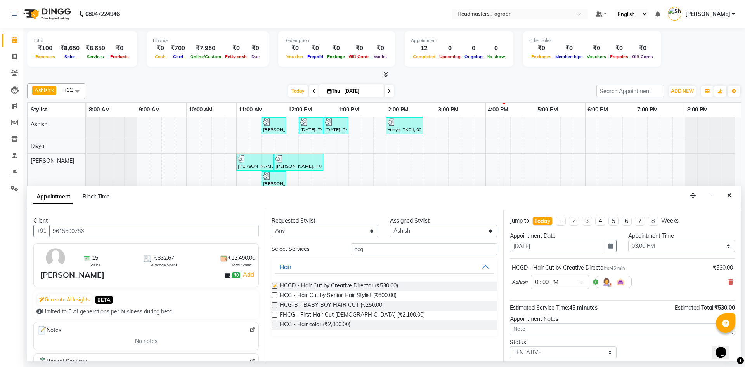
checkbox input "false"
click at [378, 242] on div "Requested Stylist Any Ashish Divya Harpreet HM Jagraon [PERSON_NAME] [PERSON_NA…" at bounding box center [384, 285] width 238 height 151
click at [374, 252] on input "hcg" at bounding box center [424, 249] width 146 height 12
type input "h"
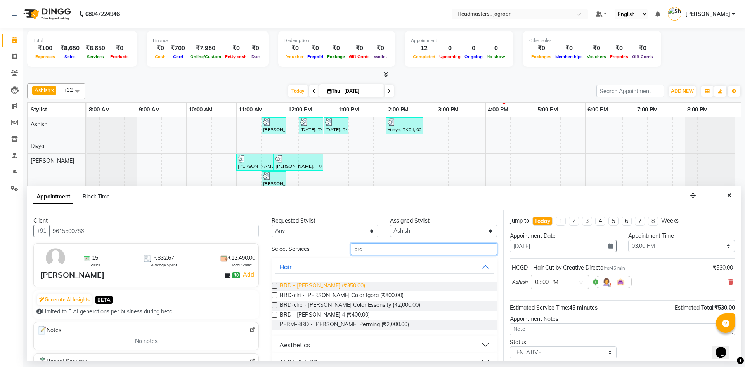
type input "brd"
click at [316, 285] on span "BRD - [PERSON_NAME] (₹350.00)" at bounding box center [322, 286] width 85 height 10
checkbox input "false"
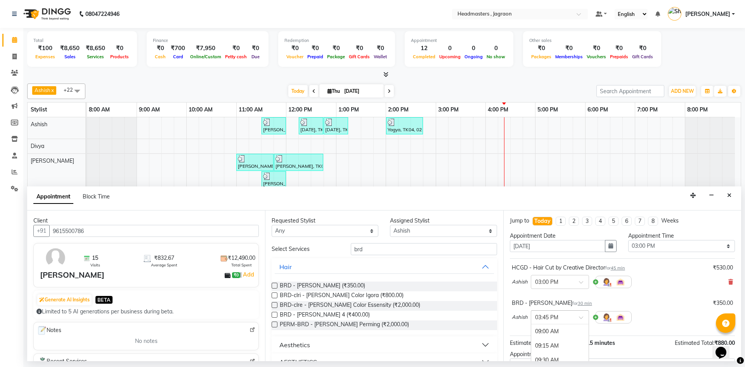
click at [547, 320] on div "× 03:45 PM" at bounding box center [546, 317] width 23 height 8
click at [548, 338] on div "03:15 PM" at bounding box center [559, 341] width 57 height 14
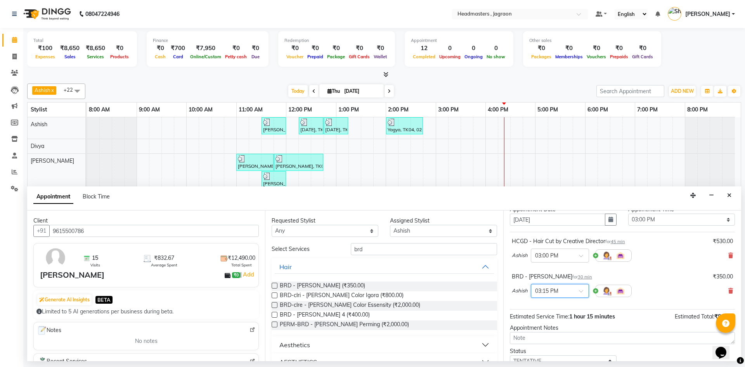
scroll to position [39, 0]
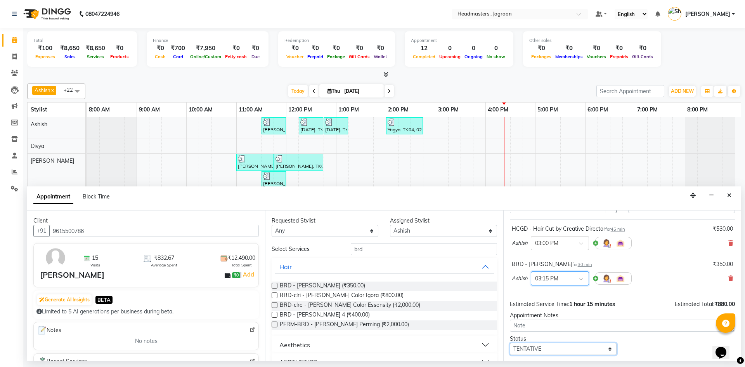
click at [542, 348] on select "Select TENTATIVE CONFIRM CHECK-IN UPCOMING" at bounding box center [563, 349] width 107 height 12
select select "confirm booking"
click at [510, 343] on select "Select TENTATIVE CONFIRM CHECK-IN UPCOMING" at bounding box center [563, 349] width 107 height 12
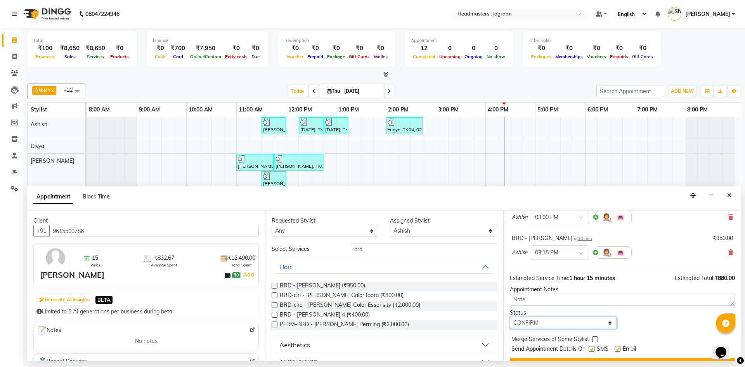
scroll to position [81, 0]
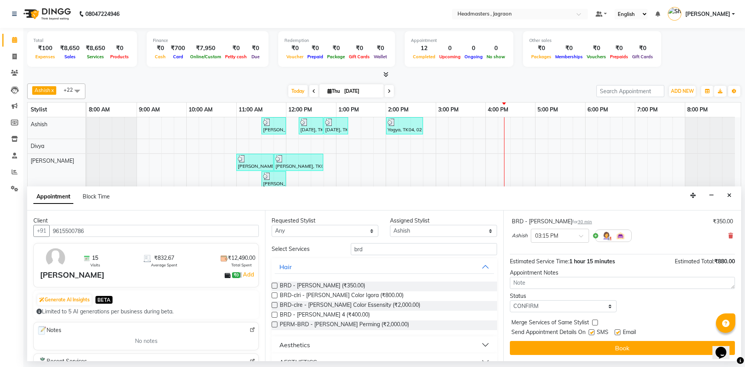
click at [590, 330] on label at bounding box center [591, 332] width 6 height 6
click at [590, 330] on input "checkbox" at bounding box center [590, 332] width 5 height 5
checkbox input "false"
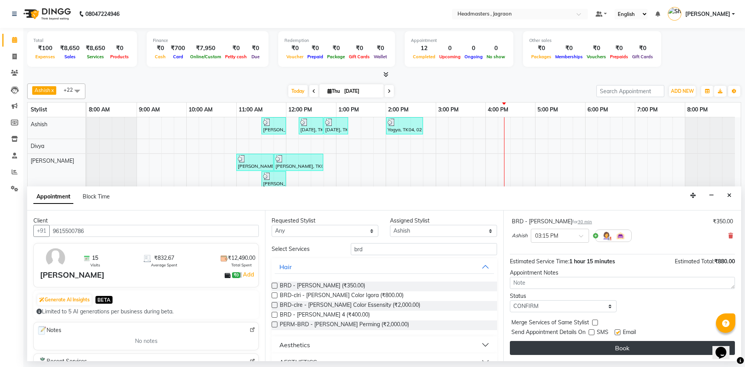
click at [582, 341] on button "Book" at bounding box center [622, 348] width 225 height 14
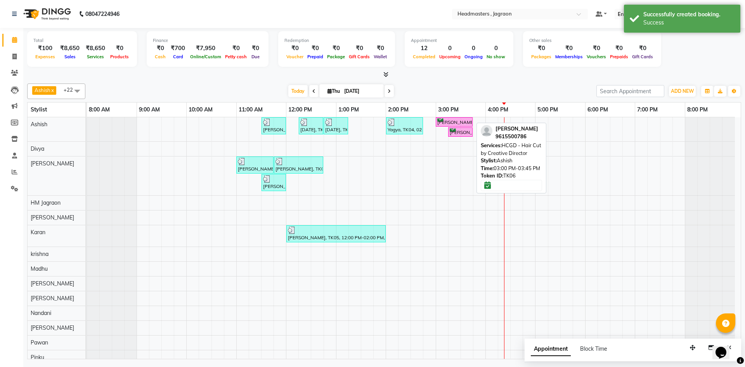
click at [467, 123] on div "[PERSON_NAME], TK06, 03:00 PM-03:45 PM, HCGD - Hair Cut by Creative Director" at bounding box center [453, 121] width 35 height 7
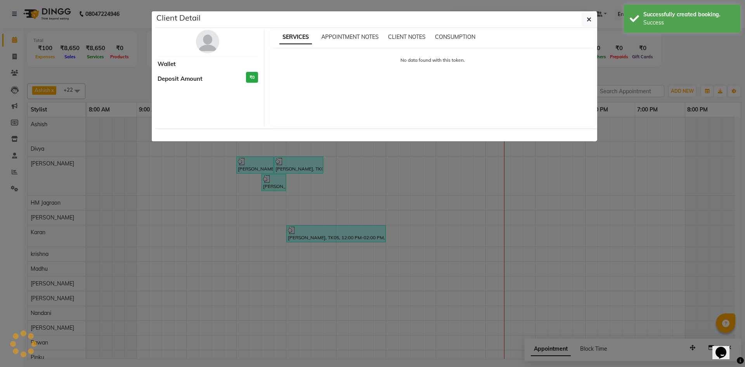
select select "6"
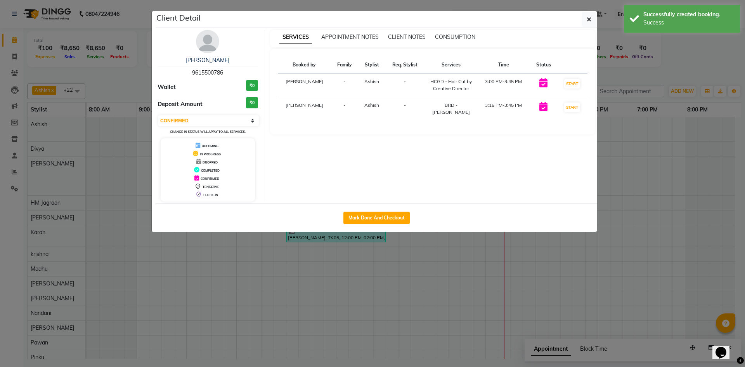
drag, startPoint x: 377, startPoint y: 230, endPoint x: 375, endPoint y: 241, distance: 11.6
click at [376, 235] on ngb-modal-window "Client Detail [PERSON_NAME] 9615500786 Wallet ₹0 Deposit Amount ₹0 Select IN SE…" at bounding box center [372, 183] width 745 height 367
click at [379, 215] on button "Mark Done And Checkout" at bounding box center [376, 217] width 66 height 12
select select "service"
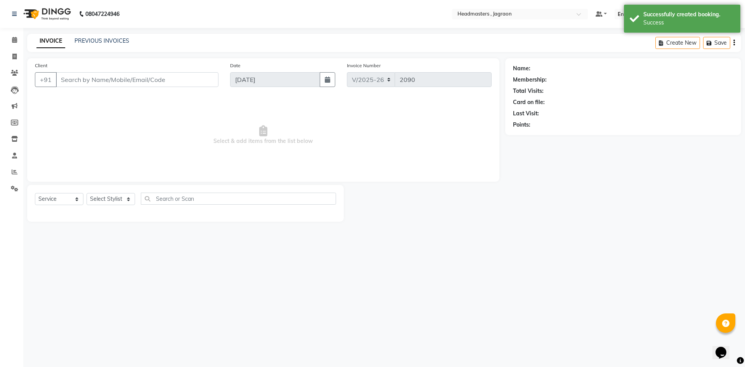
type input "9615500786"
select select "54702"
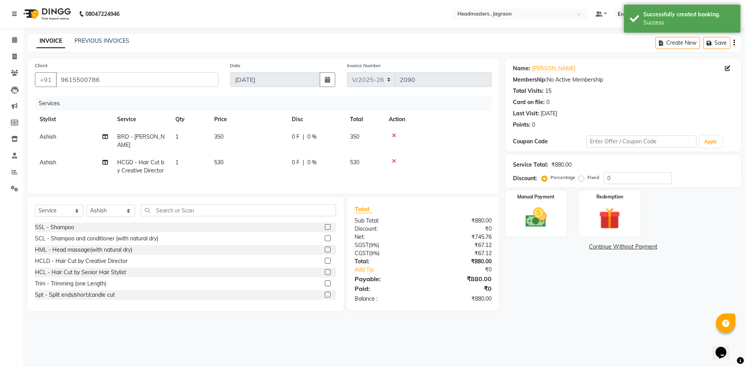
click at [297, 137] on span "0 F" at bounding box center [296, 137] width 8 height 8
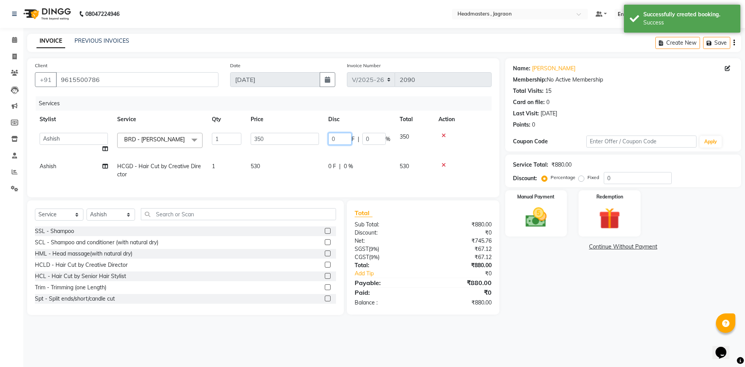
click at [348, 140] on input "0" at bounding box center [339, 139] width 23 height 12
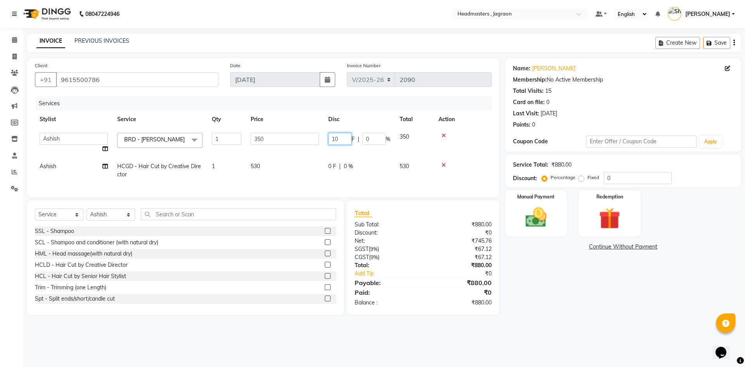
type input "100"
click at [345, 168] on tr "Ashish HCGD - Hair Cut by Creative Director 1 530 0 F | 0 % 530" at bounding box center [263, 170] width 457 height 26
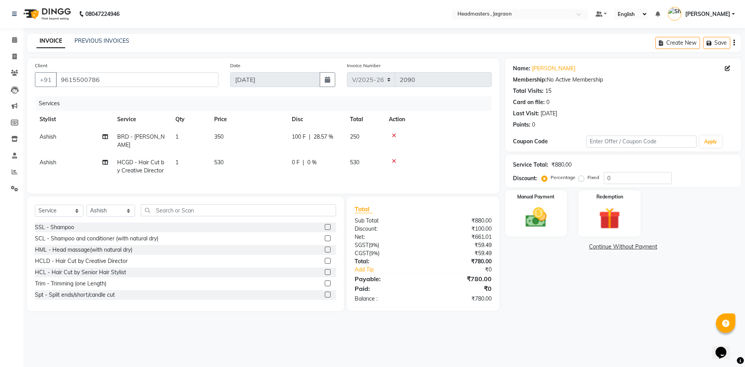
click at [299, 158] on span "0 F" at bounding box center [296, 162] width 8 height 8
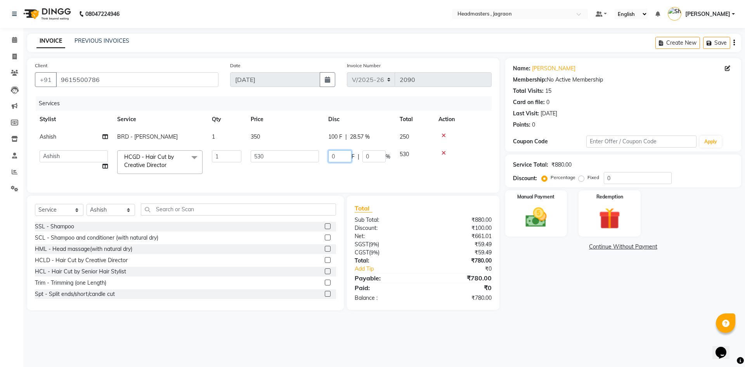
click at [338, 155] on input "0" at bounding box center [339, 156] width 23 height 12
type input "1000000"
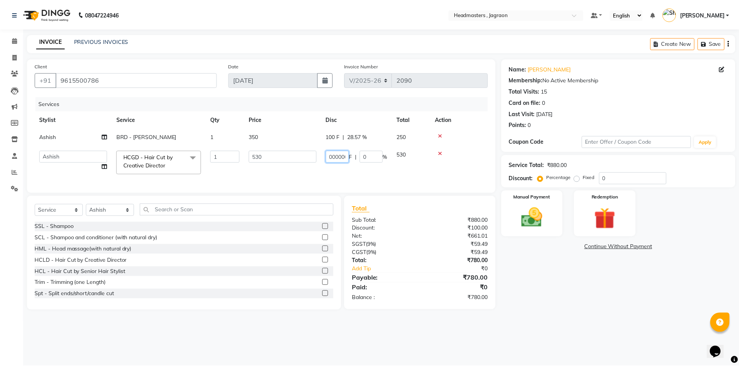
scroll to position [0, 6]
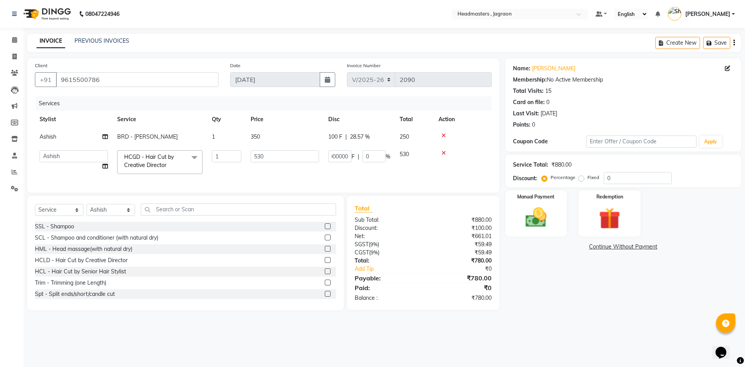
click at [338, 166] on td "1000000 F | 0 %" at bounding box center [358, 161] width 71 height 33
click at [343, 157] on input "530" at bounding box center [339, 156] width 23 height 12
type input "5"
type input "180"
click at [333, 176] on div "Services Stylist Service Qty Price Disc Total Action Ashish BRD - [PERSON_NAME]…" at bounding box center [263, 140] width 457 height 88
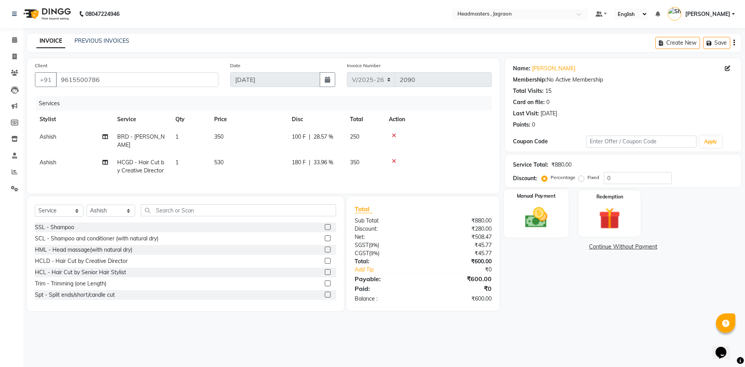
click at [540, 226] on img at bounding box center [536, 217] width 36 height 26
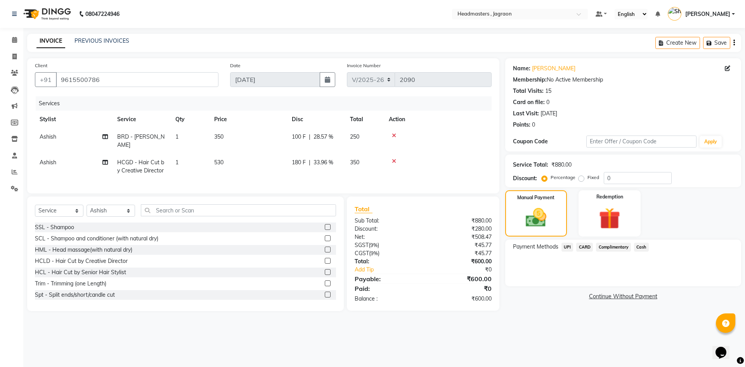
click at [642, 249] on span "Cash" at bounding box center [641, 246] width 15 height 9
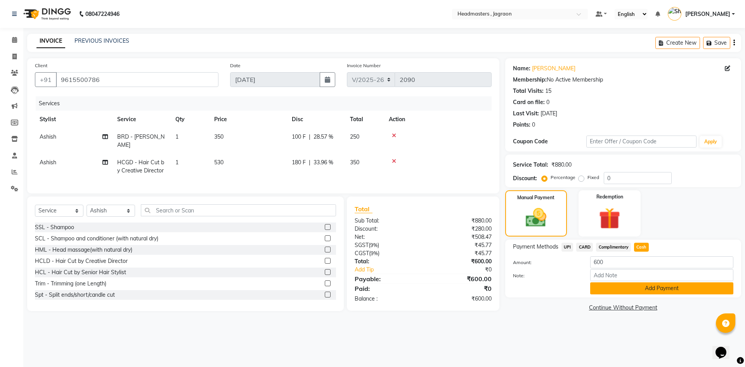
click at [642, 284] on button "Add Payment" at bounding box center [661, 288] width 143 height 12
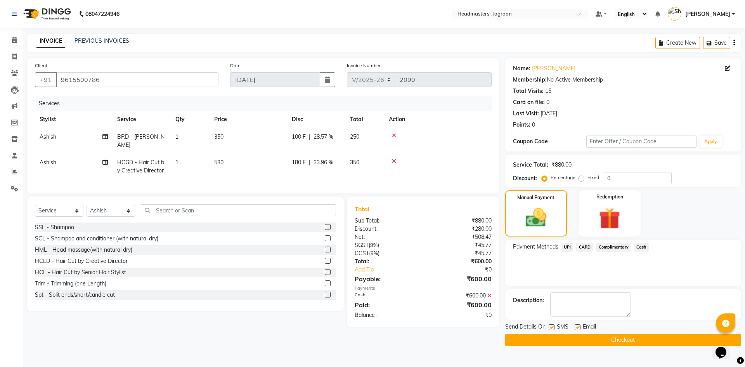
click at [538, 341] on button "Checkout" at bounding box center [623, 340] width 236 height 12
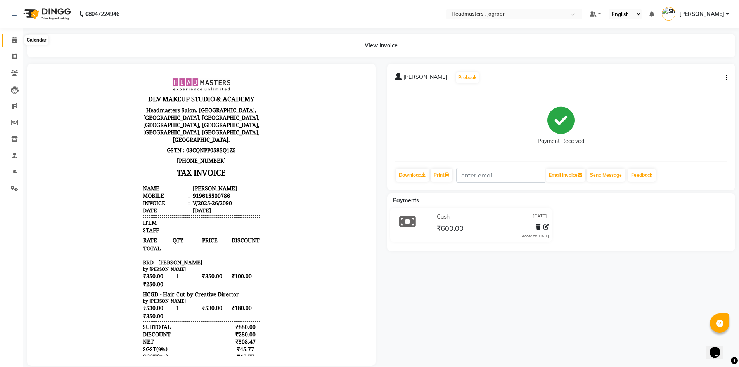
click at [14, 37] on icon at bounding box center [14, 40] width 5 height 6
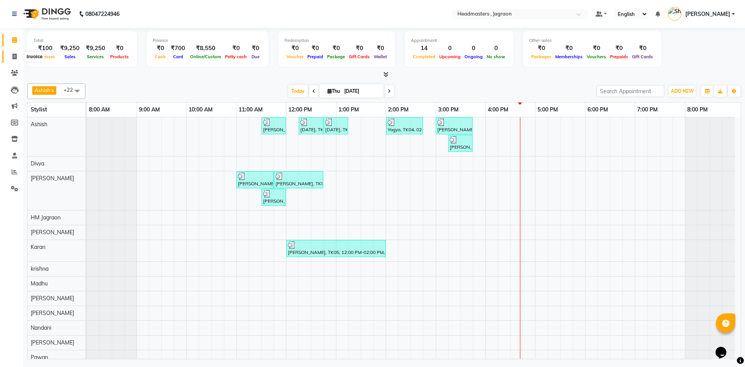
click at [12, 54] on icon at bounding box center [14, 57] width 4 height 6
select select "service"
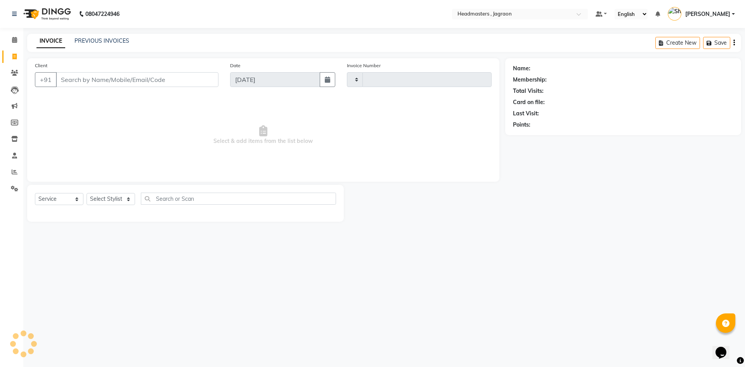
type input "2091"
select select "6935"
click at [97, 36] on div "INVOICE PREVIOUS INVOICES Create New Save" at bounding box center [384, 43] width 714 height 18
click at [97, 44] on link "PREVIOUS INVOICES" at bounding box center [101, 40] width 55 height 7
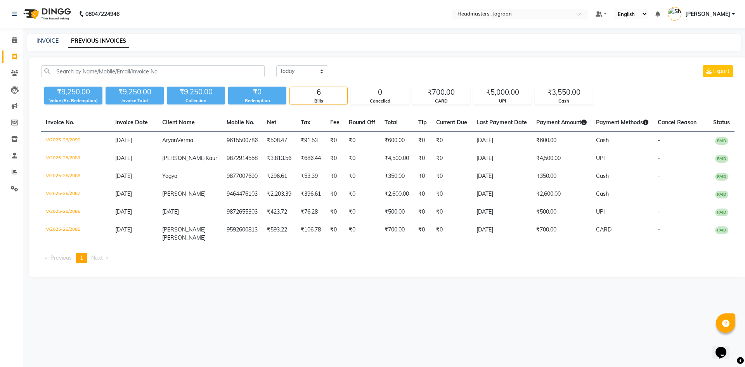
click at [94, 261] on span "Next page" at bounding box center [97, 257] width 12 height 7
click at [13, 40] on icon at bounding box center [14, 40] width 5 height 6
